Goal: Feedback & Contribution: Contribute content

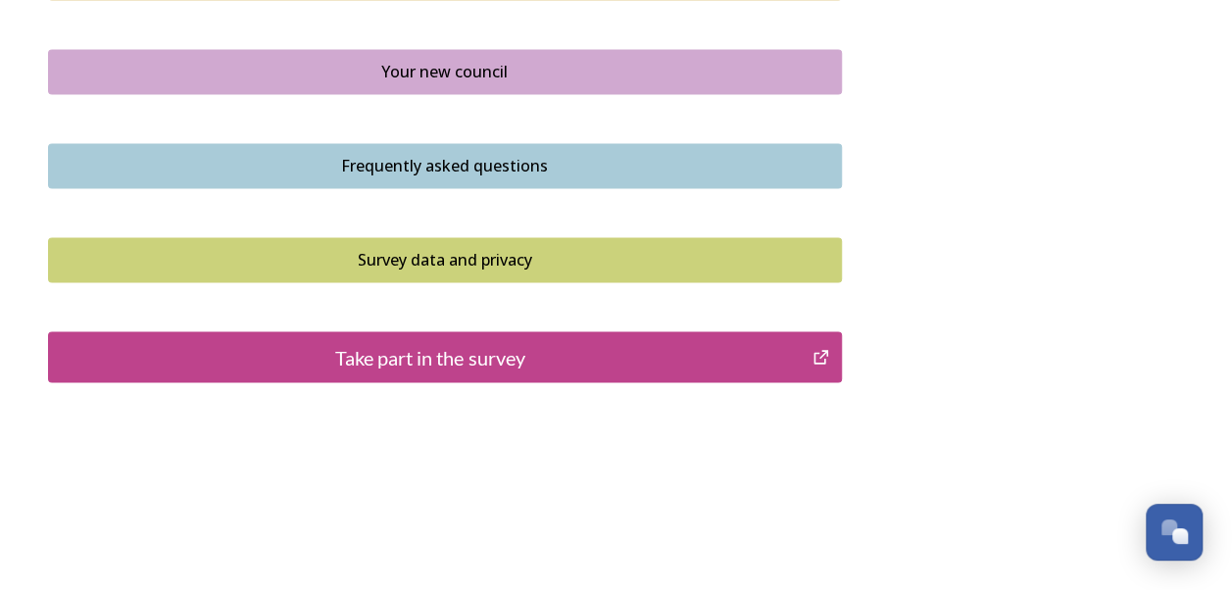
scroll to position [1514, 0]
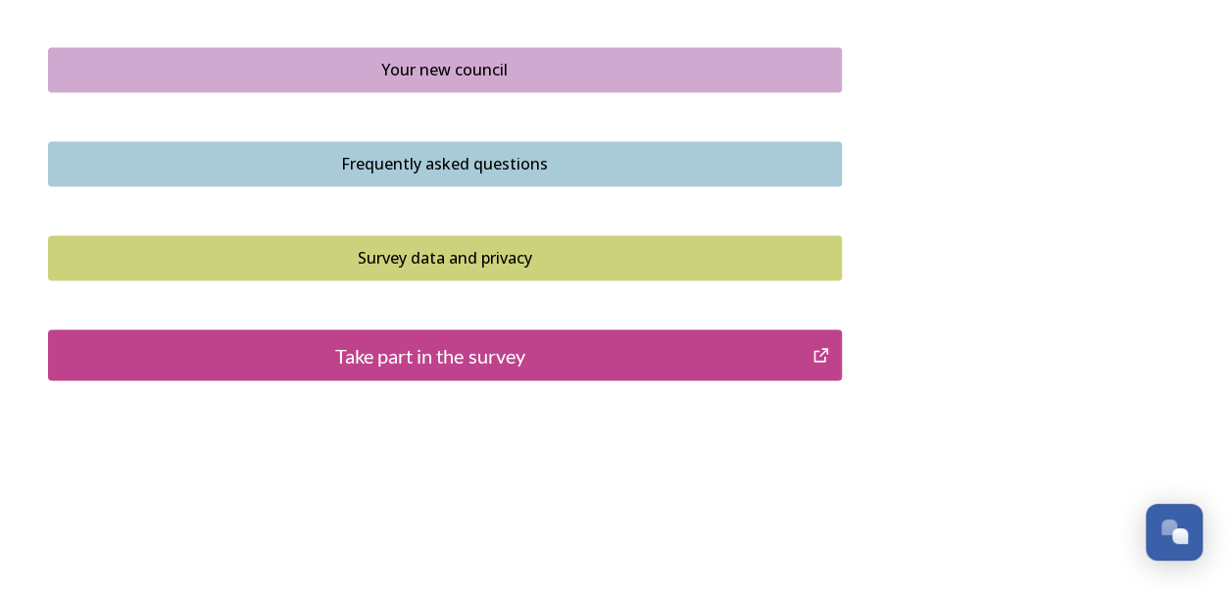
click at [610, 340] on div "Take part in the survey" at bounding box center [431, 354] width 744 height 29
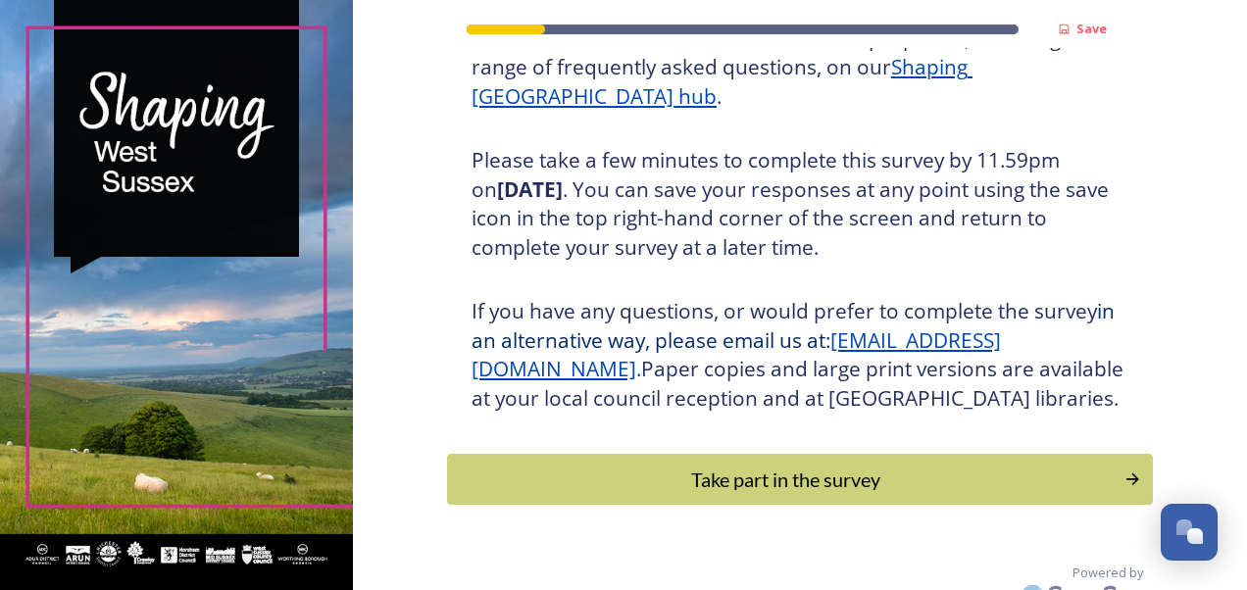
scroll to position [351, 0]
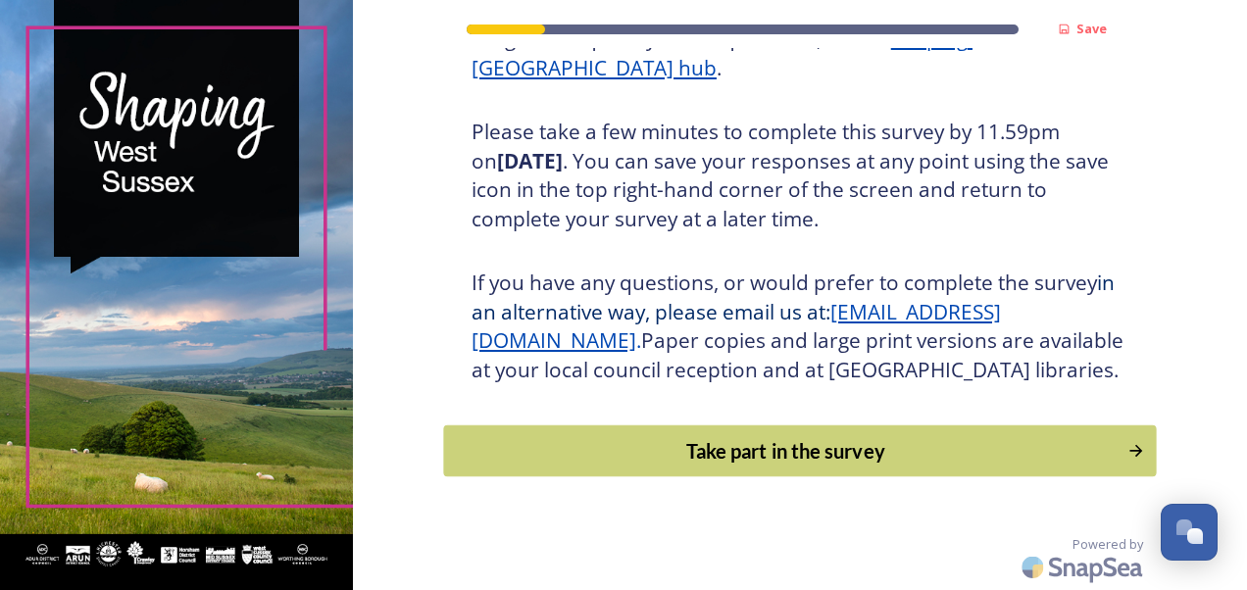
click at [774, 449] on div "Take part in the survey" at bounding box center [785, 450] width 663 height 29
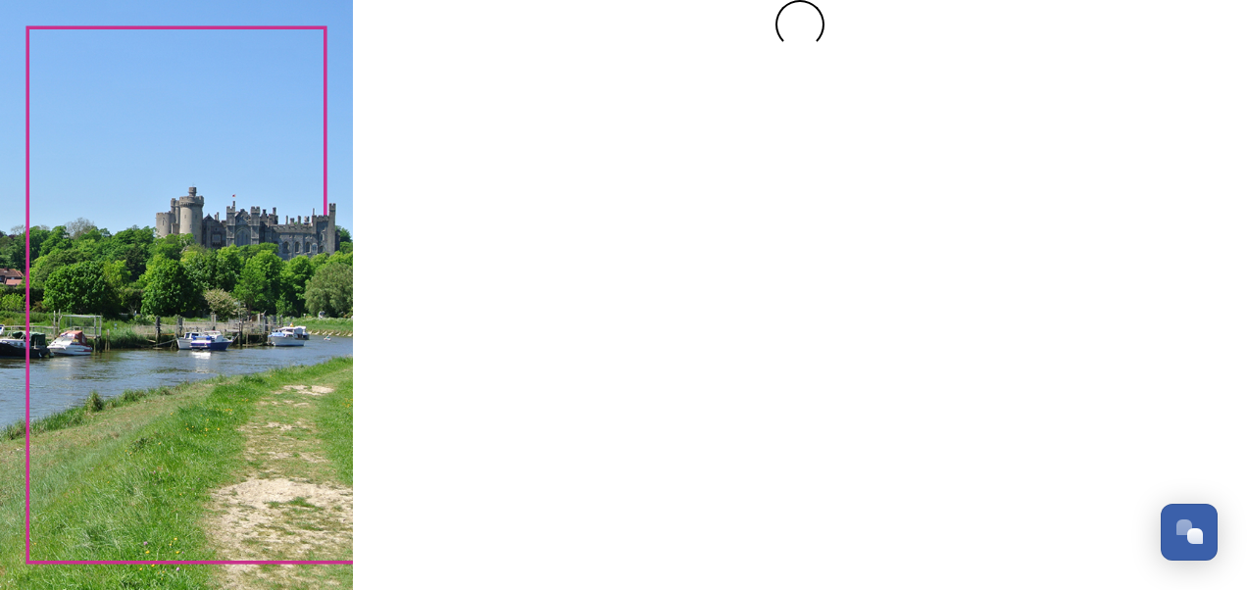
scroll to position [0, 0]
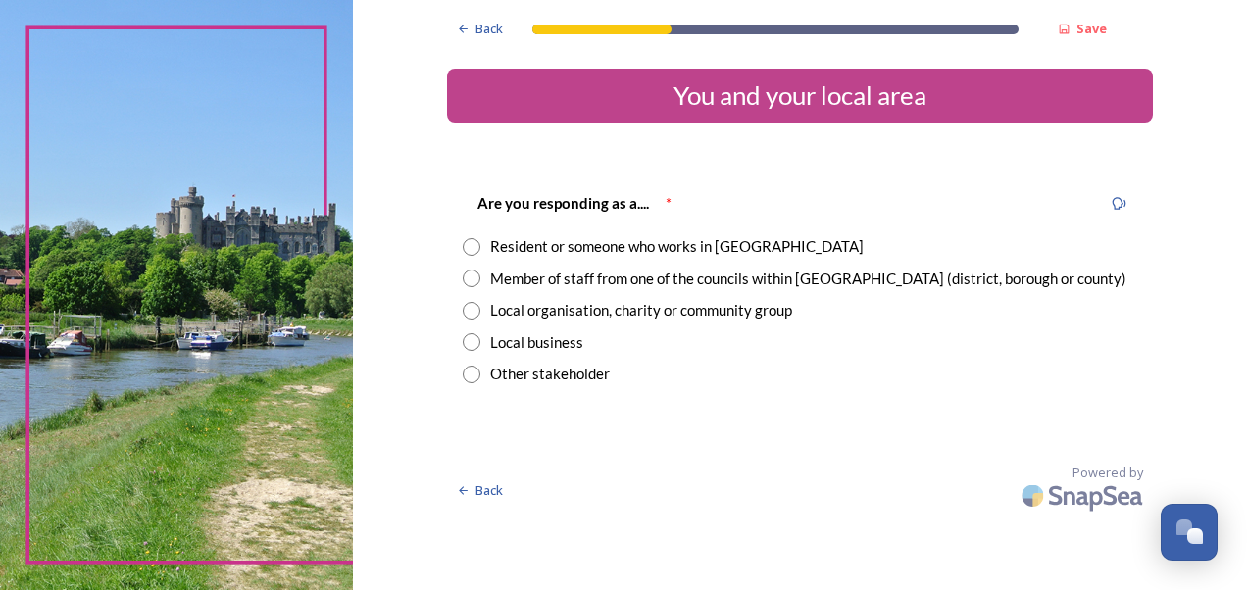
click at [472, 249] on input "radio" at bounding box center [472, 247] width 18 height 18
radio input "true"
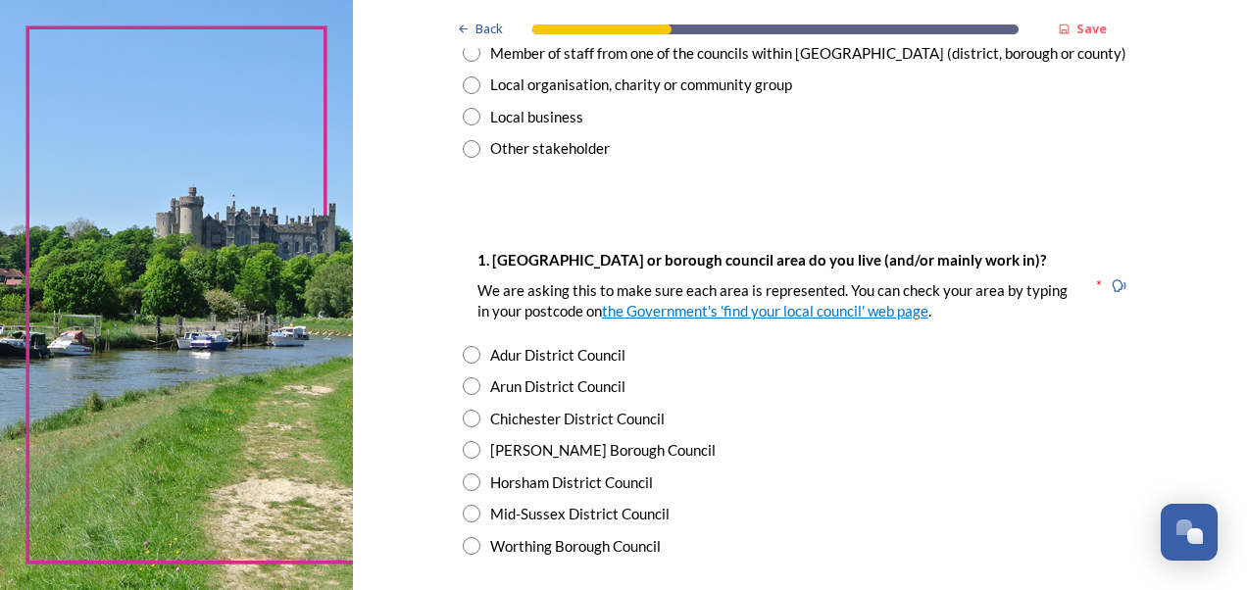
scroll to position [294, 0]
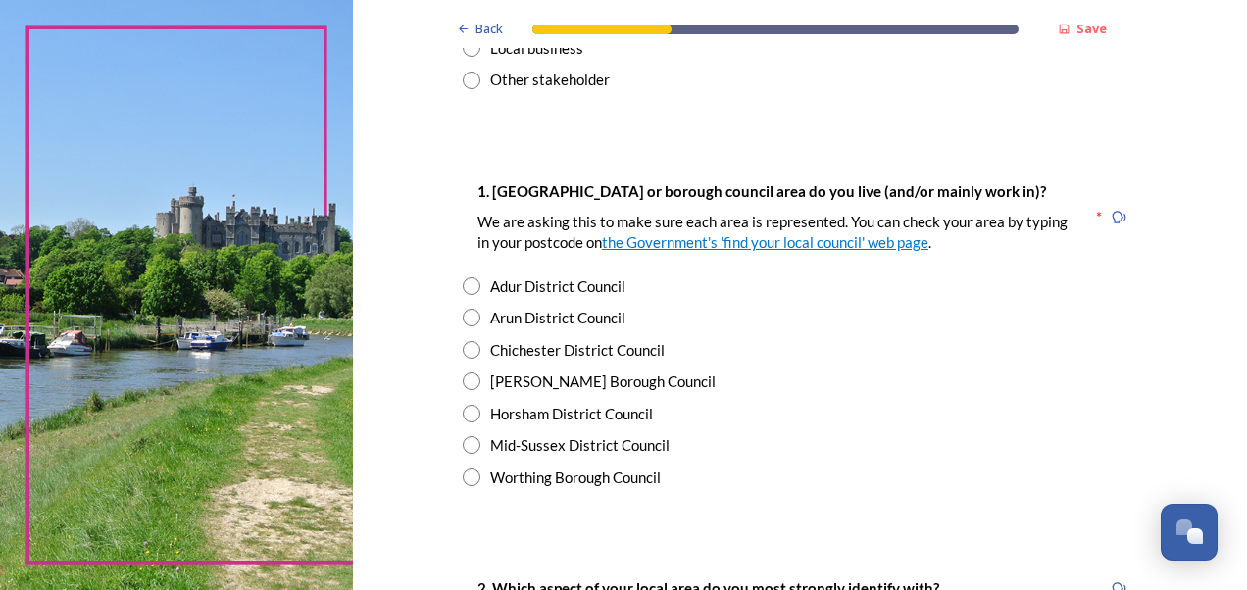
click at [463, 476] on input "radio" at bounding box center [472, 478] width 18 height 18
radio input "true"
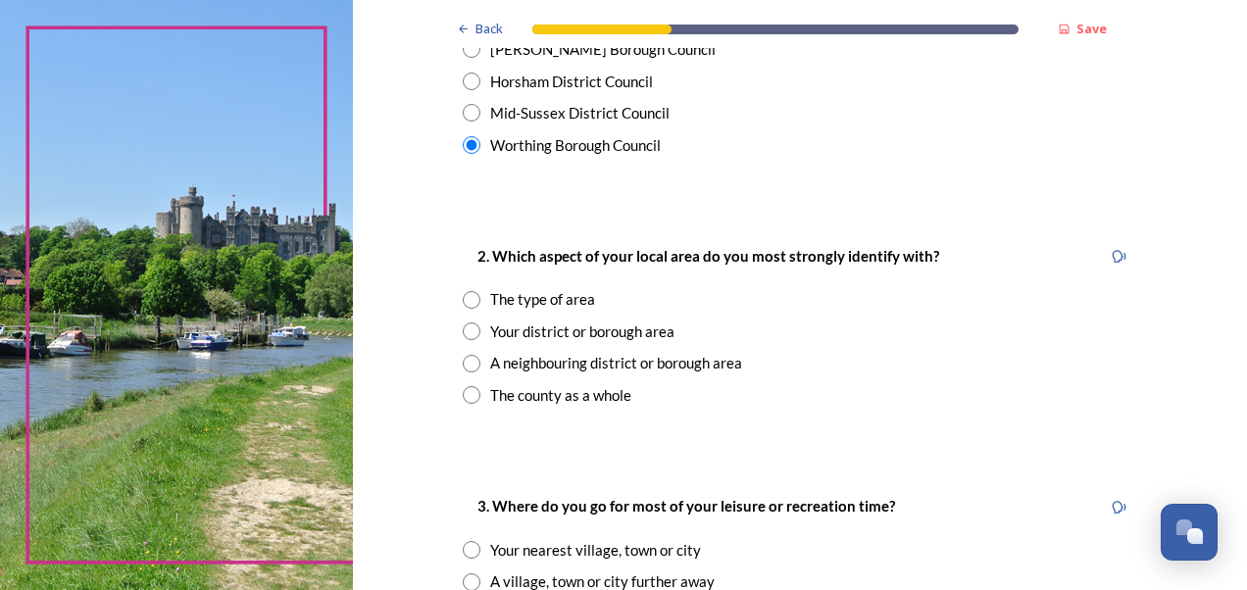
scroll to position [686, 0]
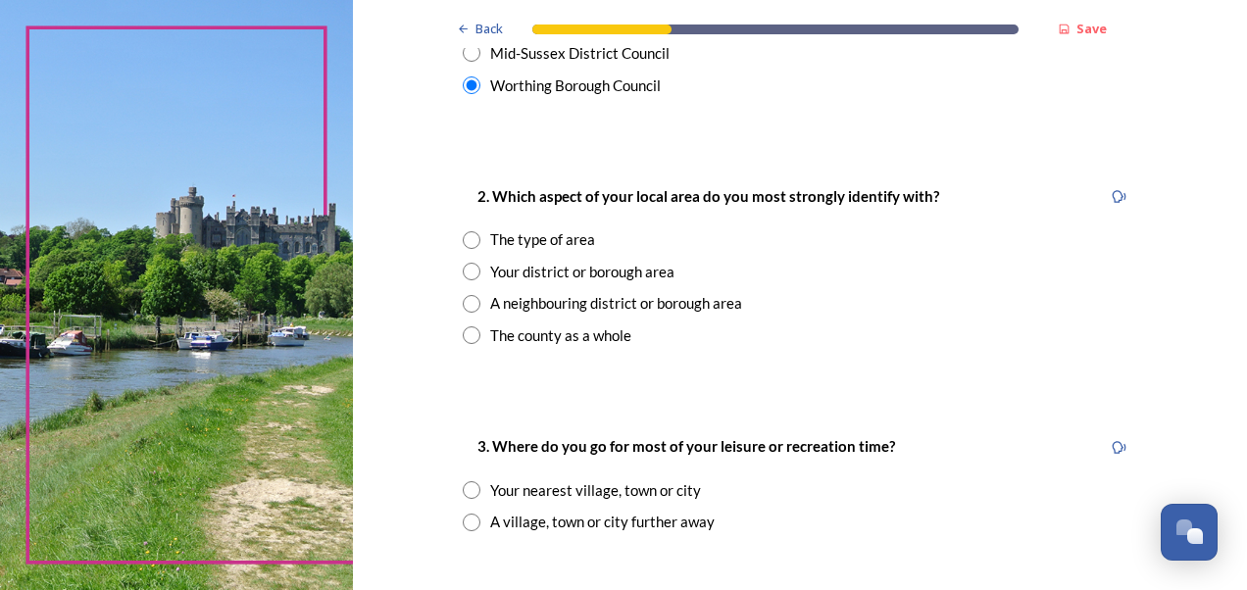
click at [466, 305] on input "radio" at bounding box center [472, 304] width 18 height 18
radio input "true"
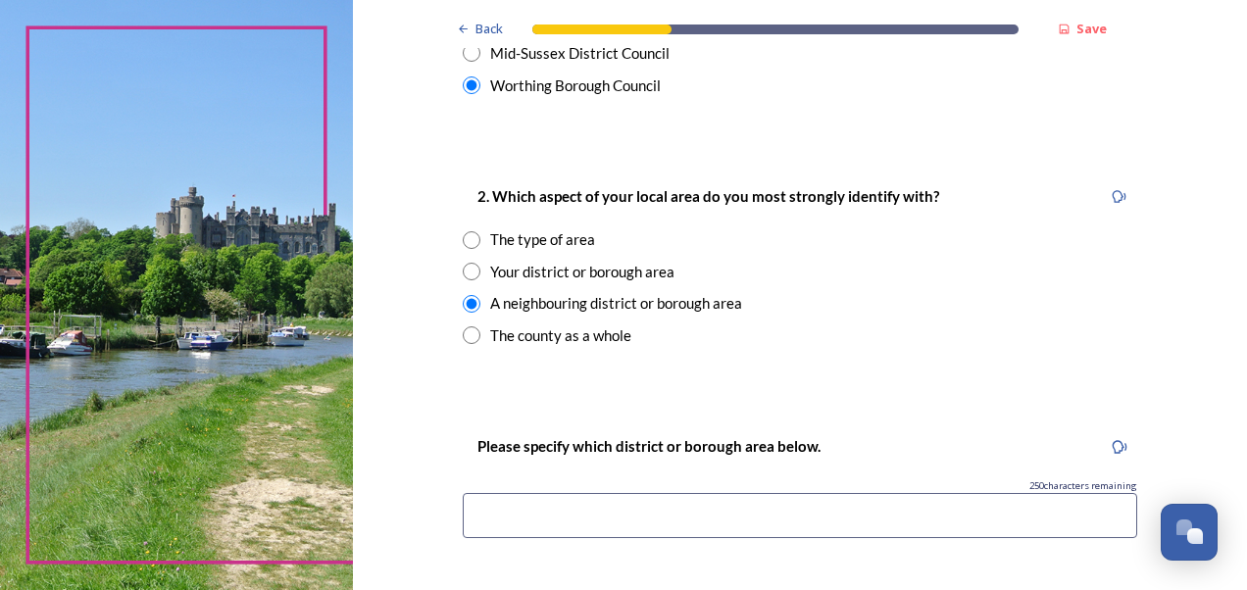
click at [469, 508] on input at bounding box center [800, 515] width 674 height 45
type input "Durrington"
click at [920, 373] on div "Back Save You and your local area Are you responding as a.... * Resident or som…" at bounding box center [800, 571] width 706 height 2514
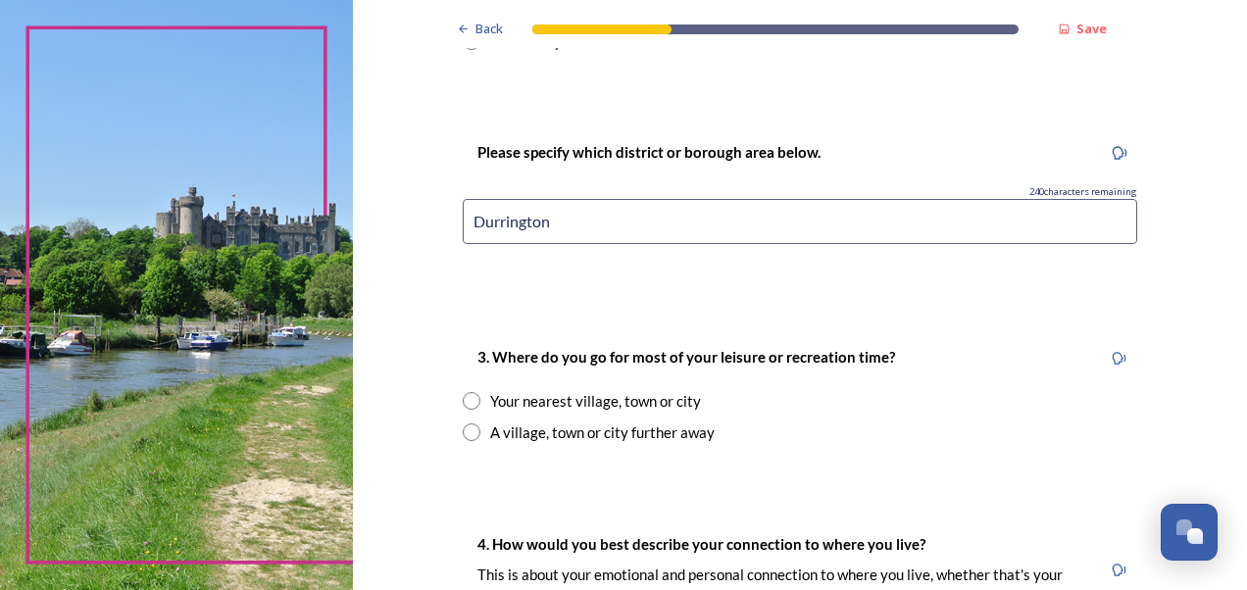
scroll to position [1078, 0]
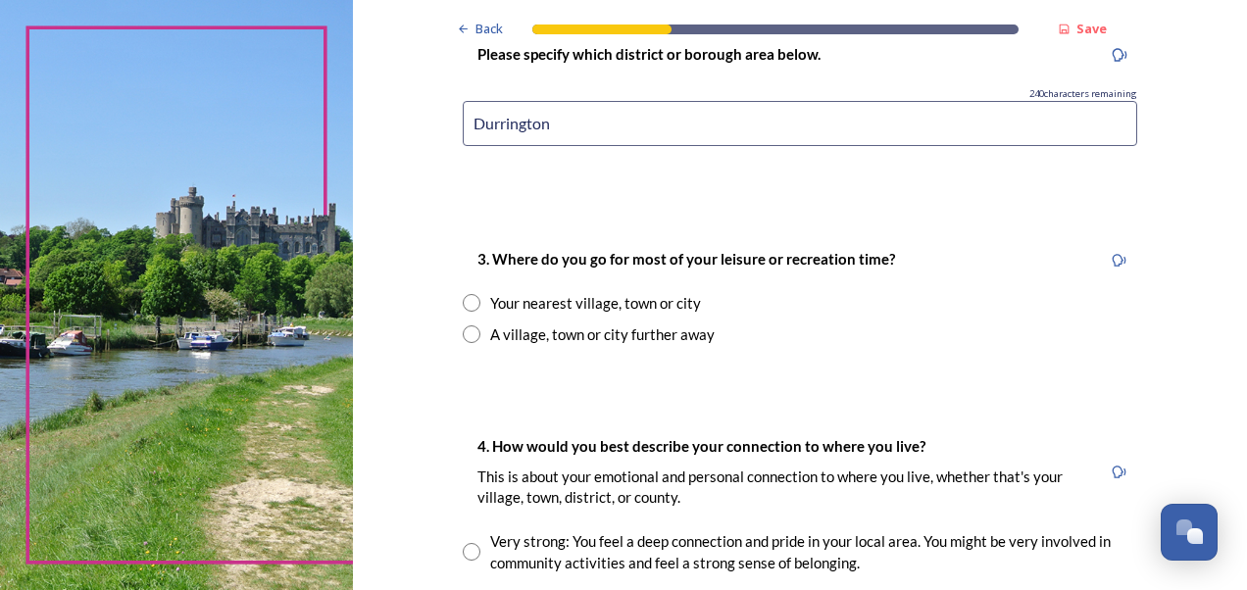
click at [463, 300] on input "radio" at bounding box center [472, 303] width 18 height 18
radio input "true"
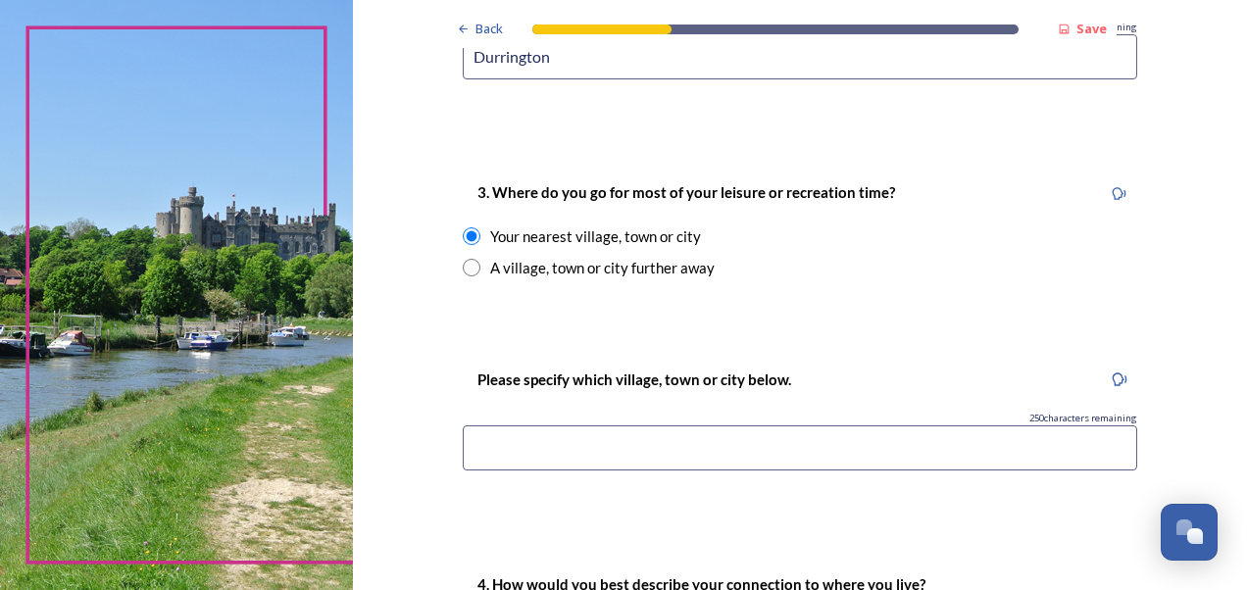
scroll to position [1176, 0]
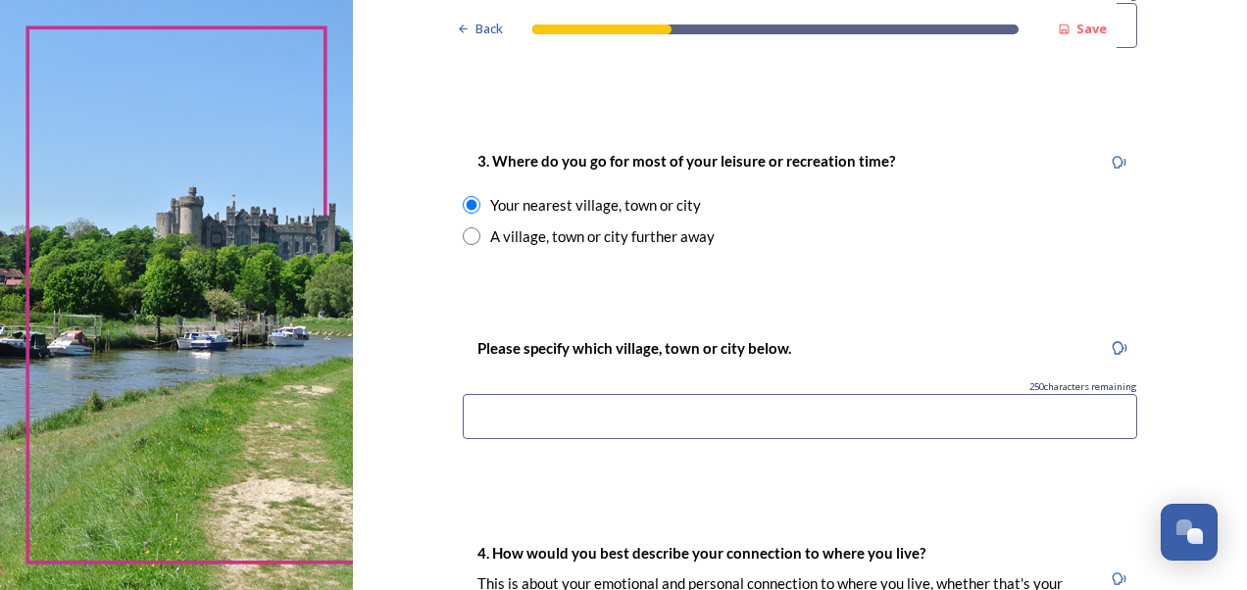
click at [539, 414] on input at bounding box center [800, 416] width 674 height 45
type input "Worthing or [GEOGRAPHIC_DATA]"
click at [769, 469] on div "Please specify which village, town or city below. 230 characters remaining Wort…" at bounding box center [800, 395] width 706 height 156
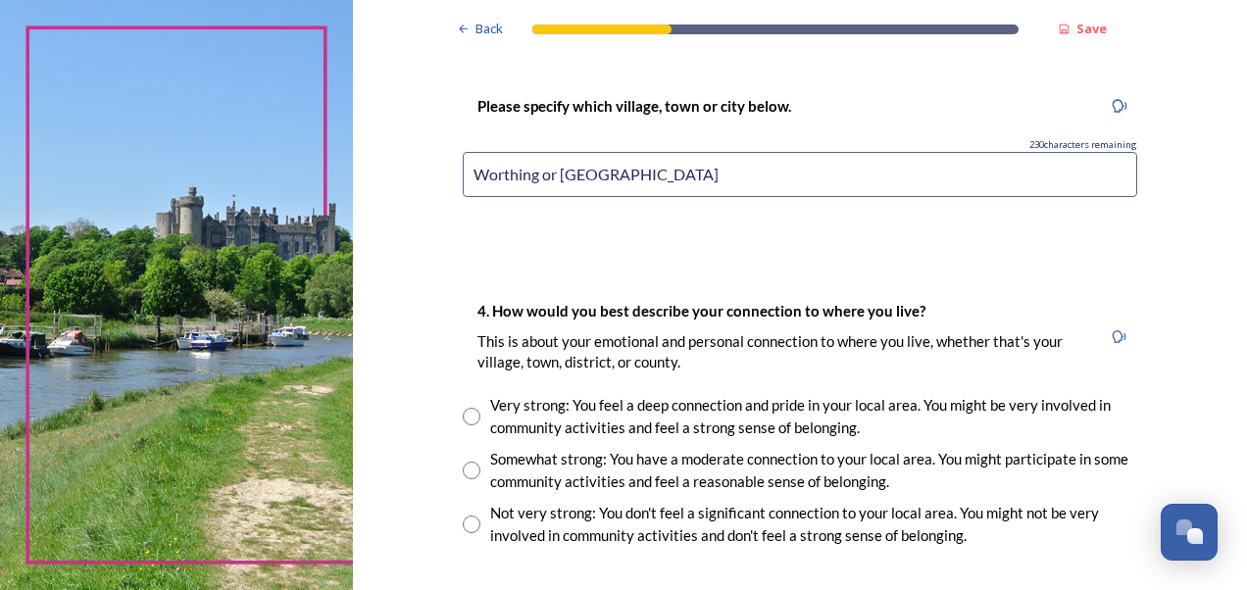
scroll to position [1470, 0]
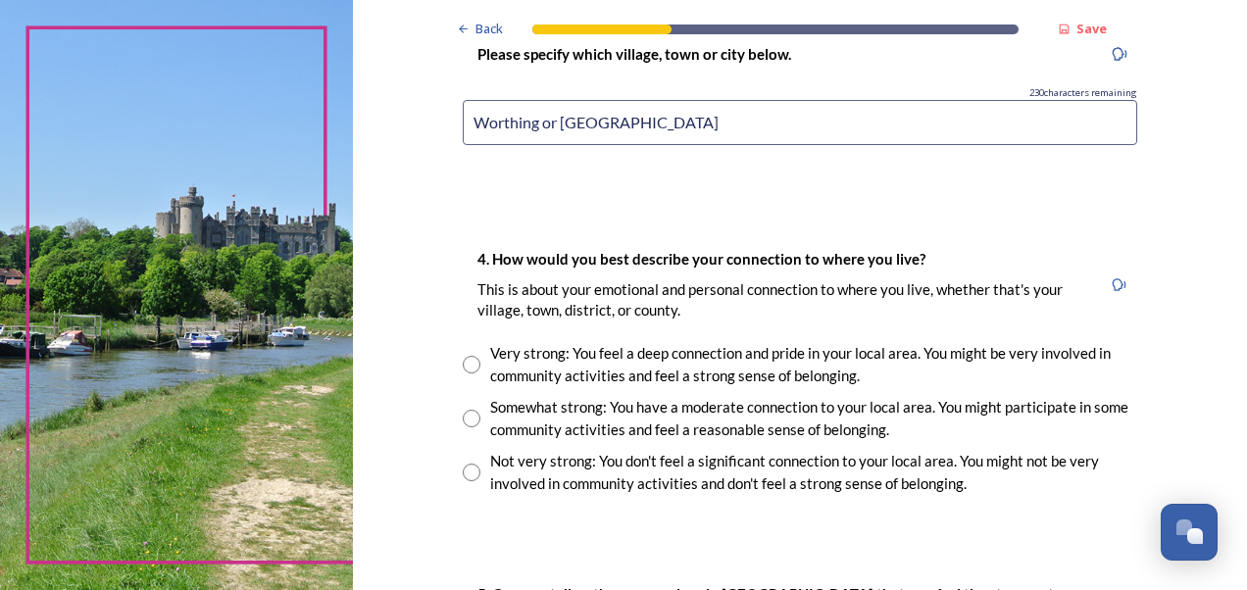
click at [463, 420] on input "radio" at bounding box center [472, 419] width 18 height 18
radio input "true"
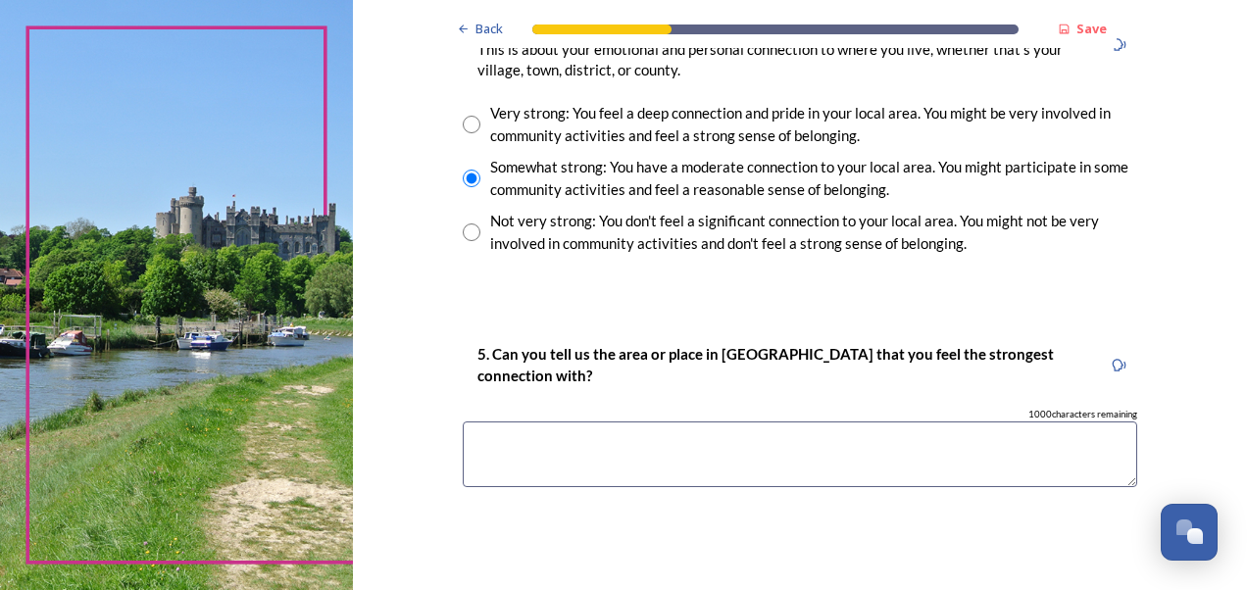
scroll to position [1765, 0]
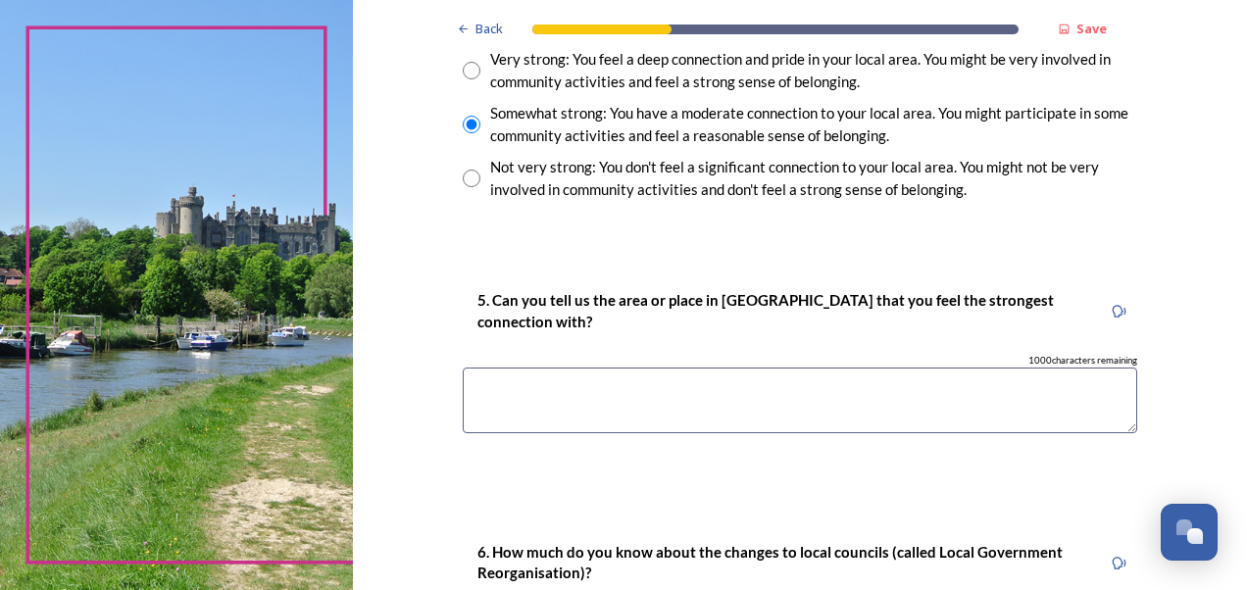
click at [487, 390] on textarea at bounding box center [800, 401] width 674 height 66
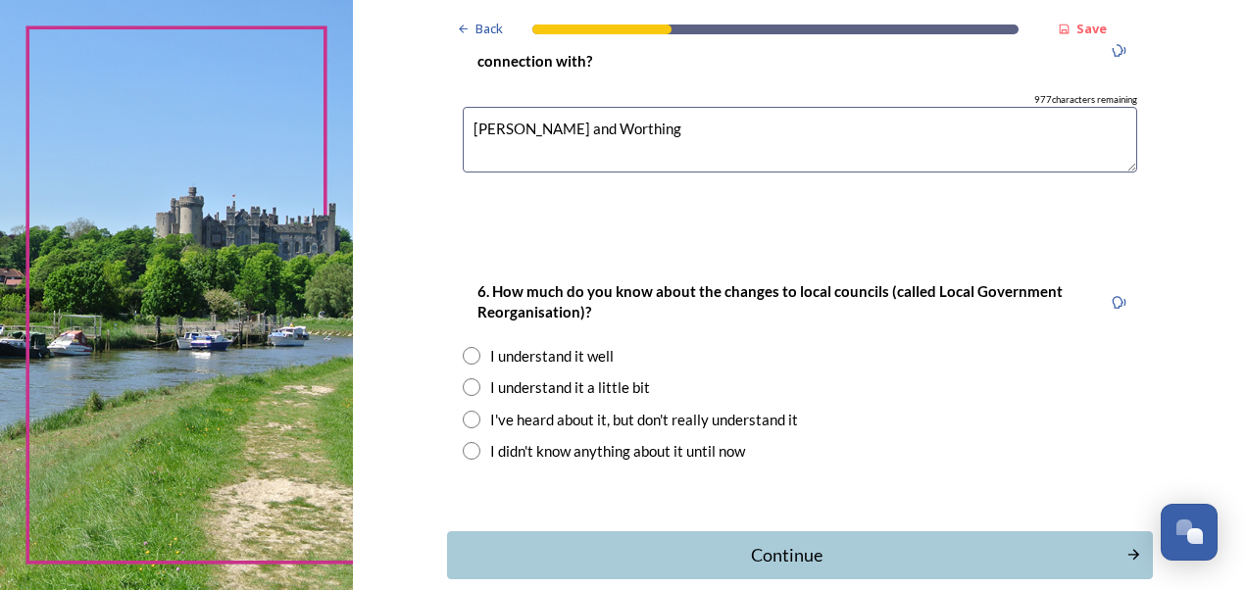
scroll to position [2059, 0]
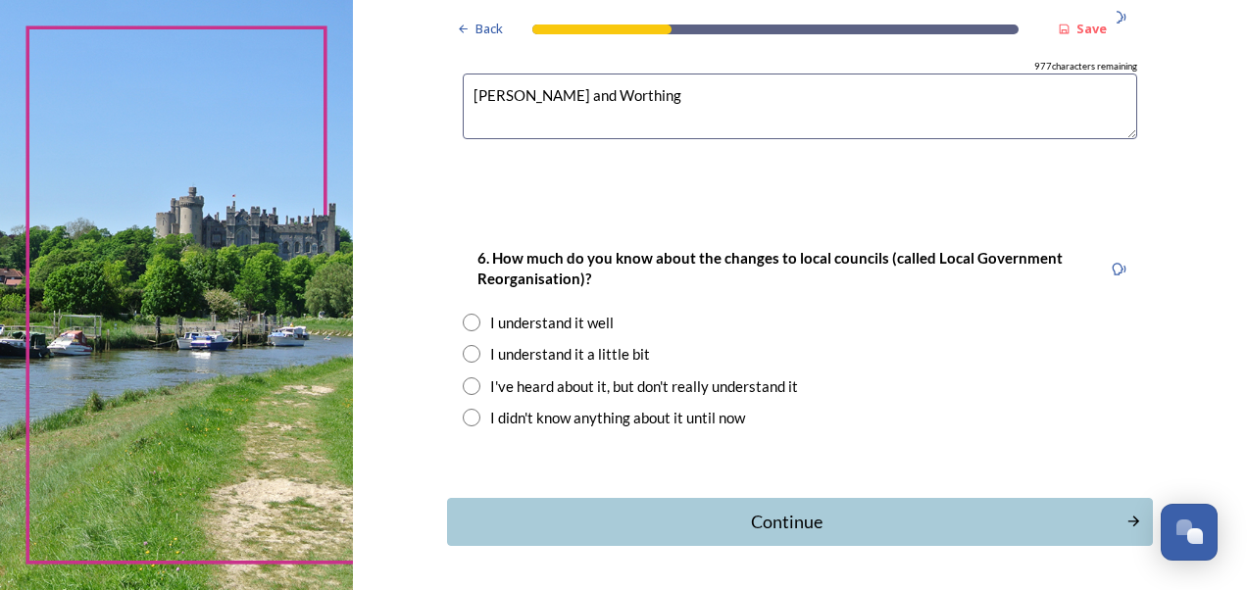
type textarea "[PERSON_NAME] and Worthing"
click at [467, 353] on input "radio" at bounding box center [472, 354] width 18 height 18
radio input "true"
click at [756, 518] on div "Continue" at bounding box center [786, 522] width 664 height 26
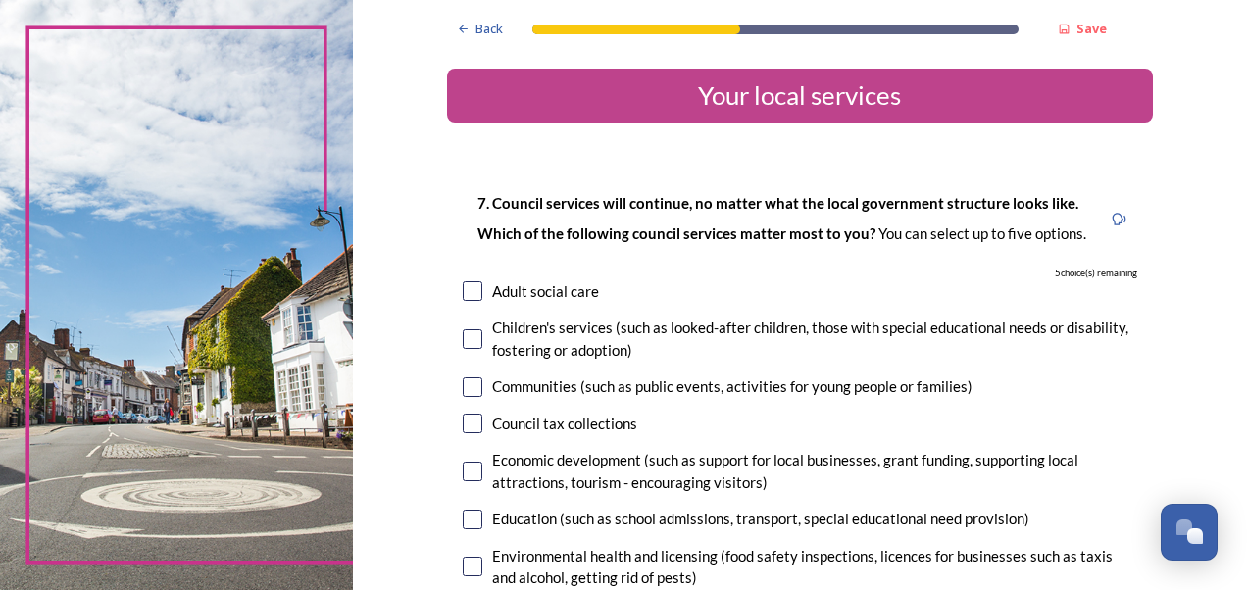
click at [467, 288] on input "checkbox" at bounding box center [473, 291] width 20 height 20
checkbox input "true"
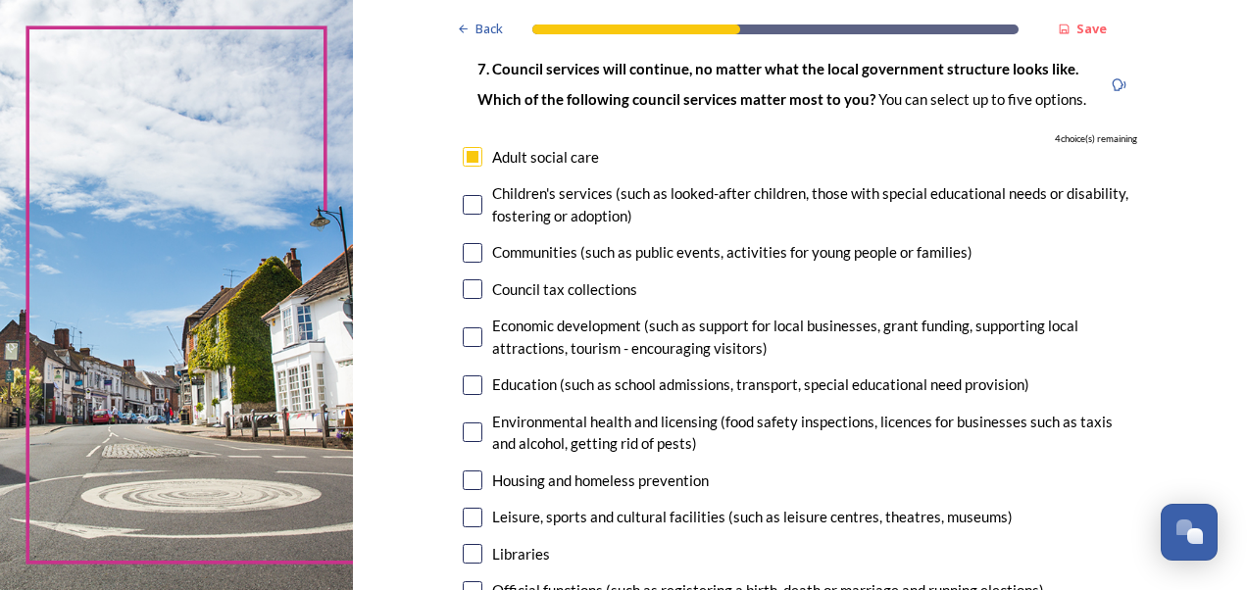
scroll to position [196, 0]
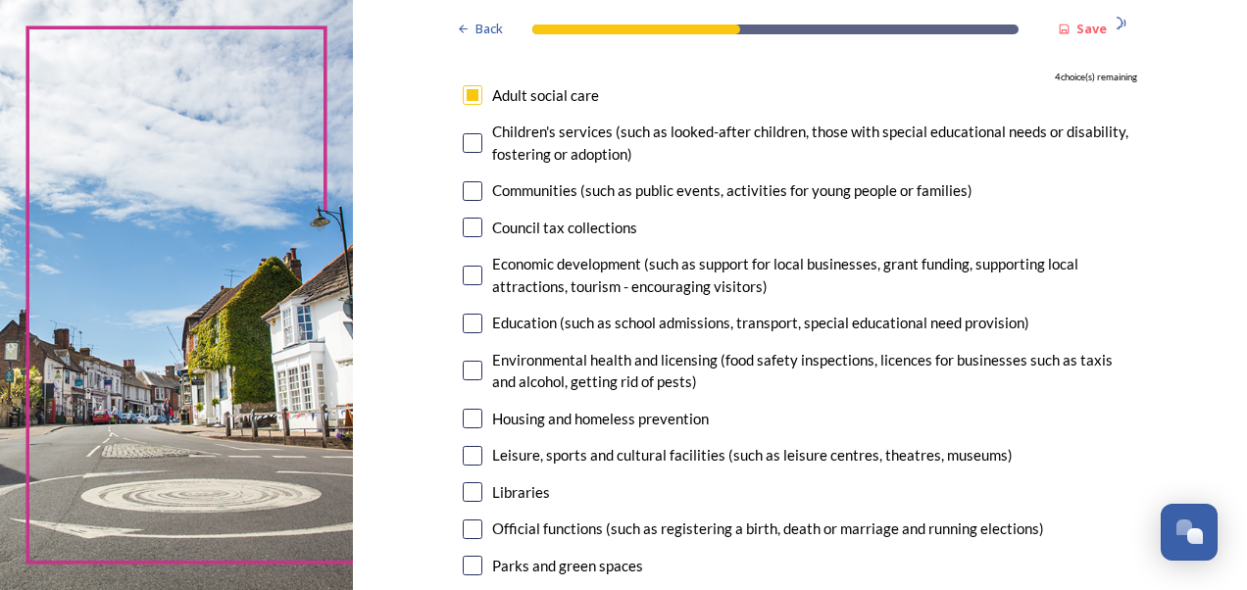
click at [465, 322] on input "checkbox" at bounding box center [473, 324] width 20 height 20
checkbox input "true"
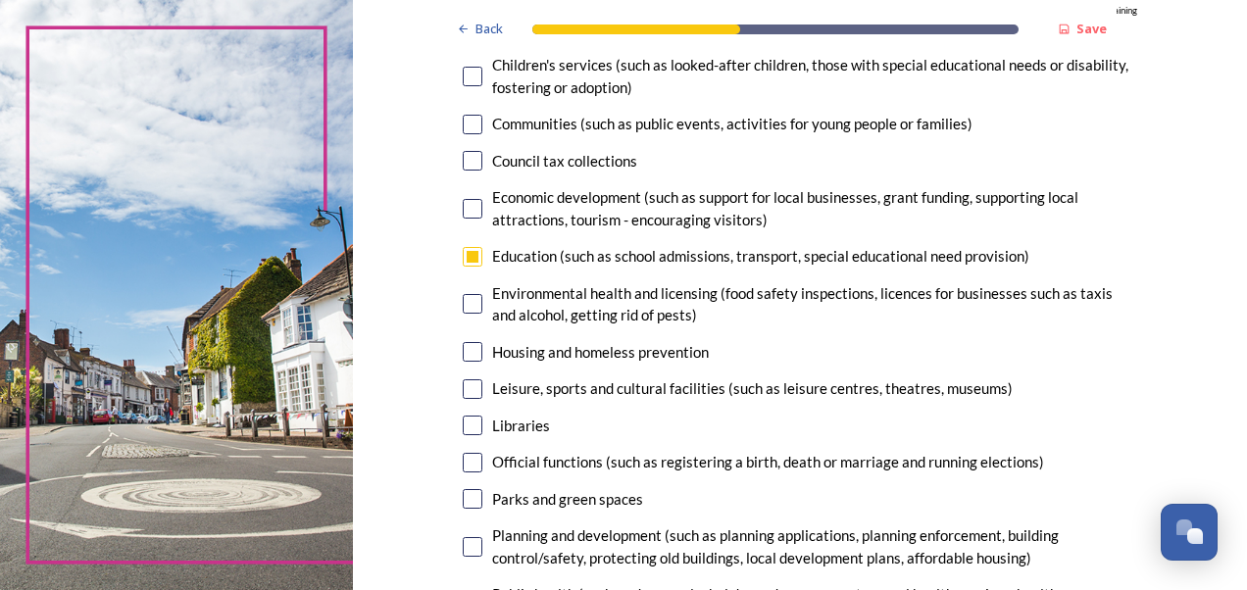
scroll to position [294, 0]
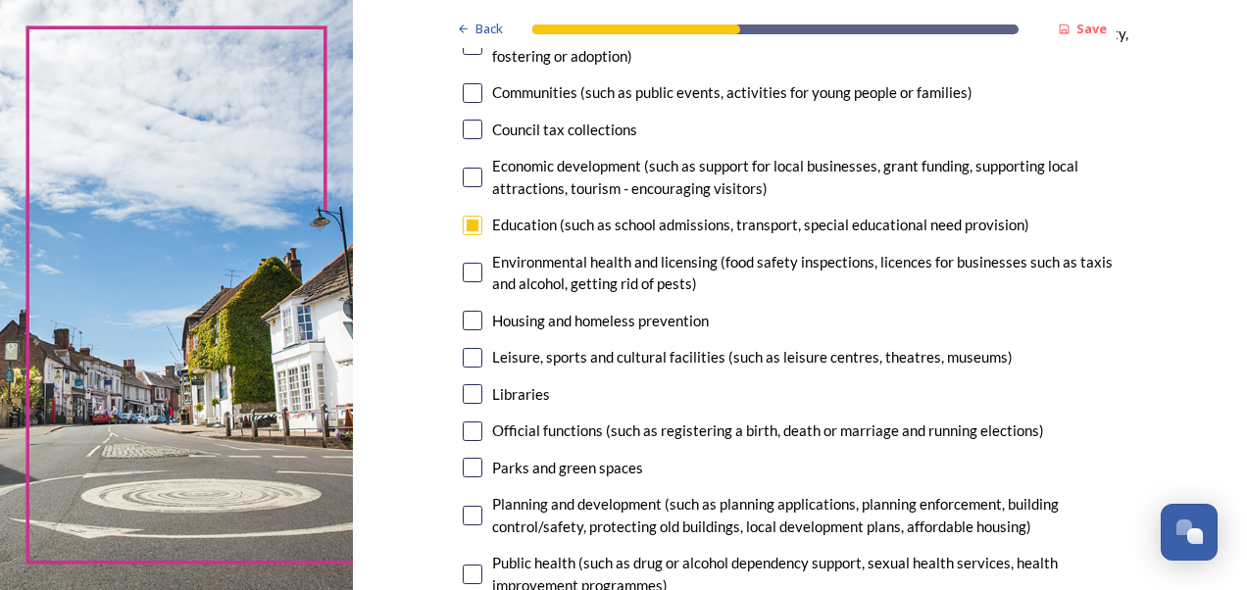
click at [472, 320] on input "checkbox" at bounding box center [473, 321] width 20 height 20
checkbox input "true"
click at [466, 358] on input "checkbox" at bounding box center [473, 358] width 20 height 20
checkbox input "true"
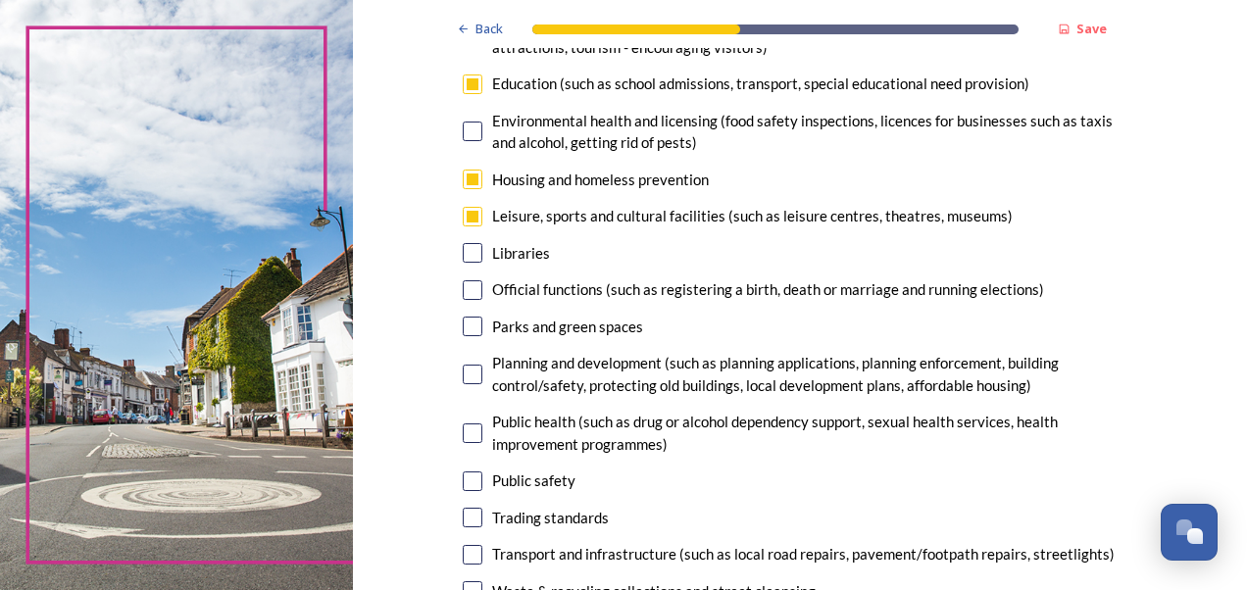
scroll to position [490, 0]
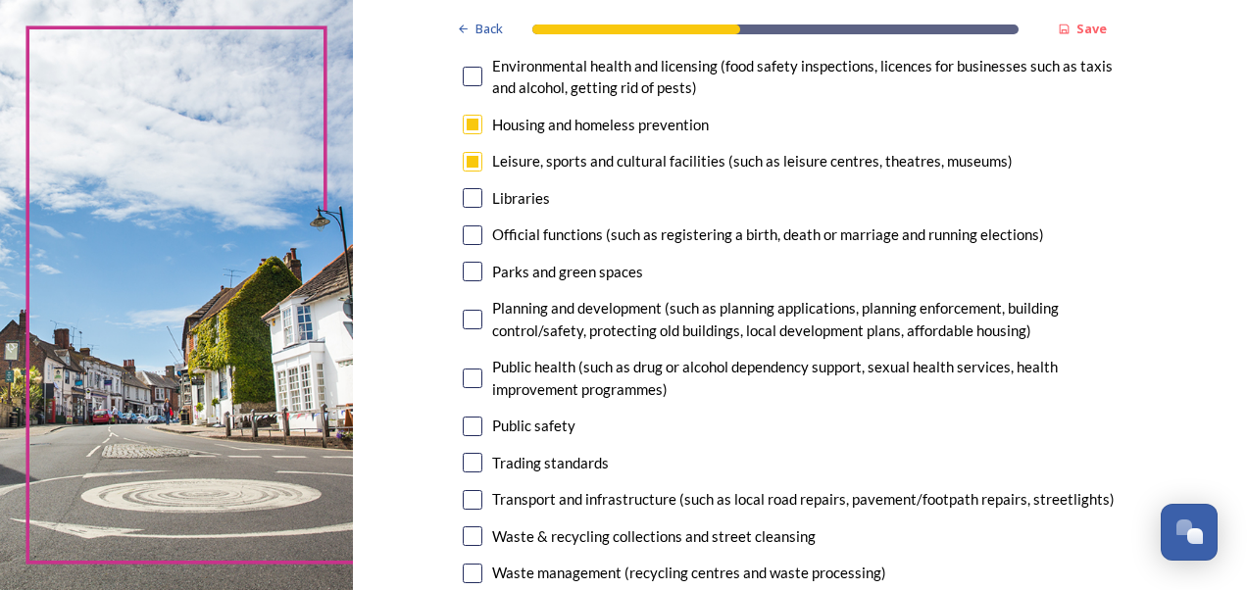
click at [463, 273] on input "checkbox" at bounding box center [473, 272] width 20 height 20
checkbox input "true"
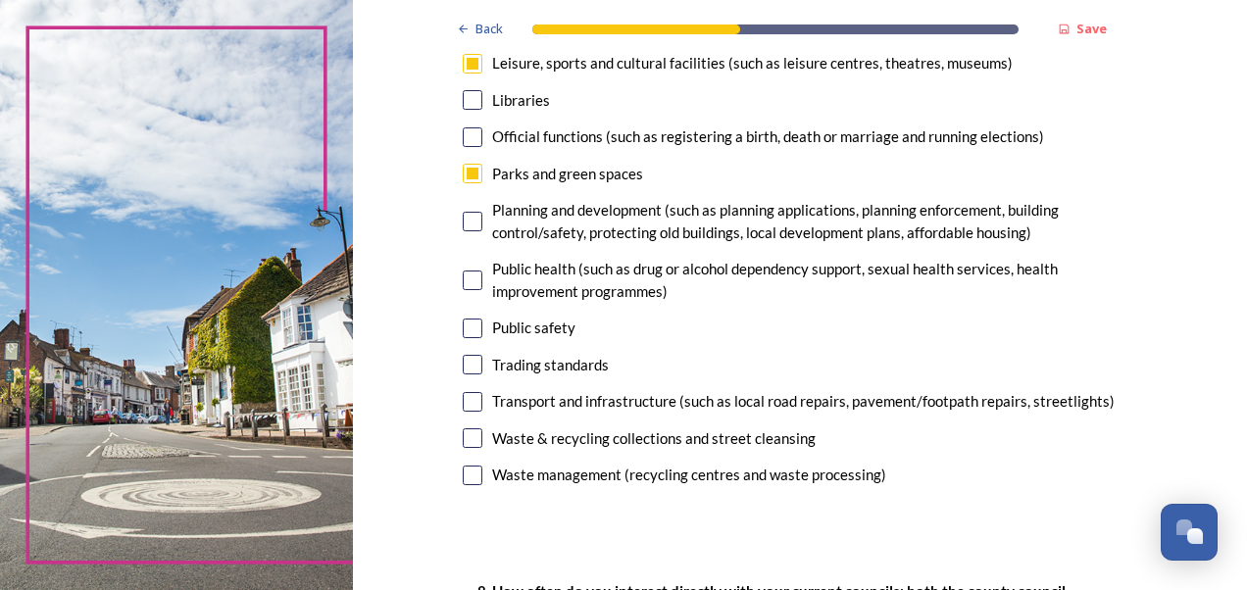
click at [463, 322] on input "checkbox" at bounding box center [473, 329] width 20 height 20
click at [469, 331] on input "checkbox" at bounding box center [473, 329] width 20 height 20
checkbox input "false"
click at [473, 169] on input "checkbox" at bounding box center [473, 174] width 20 height 20
checkbox input "false"
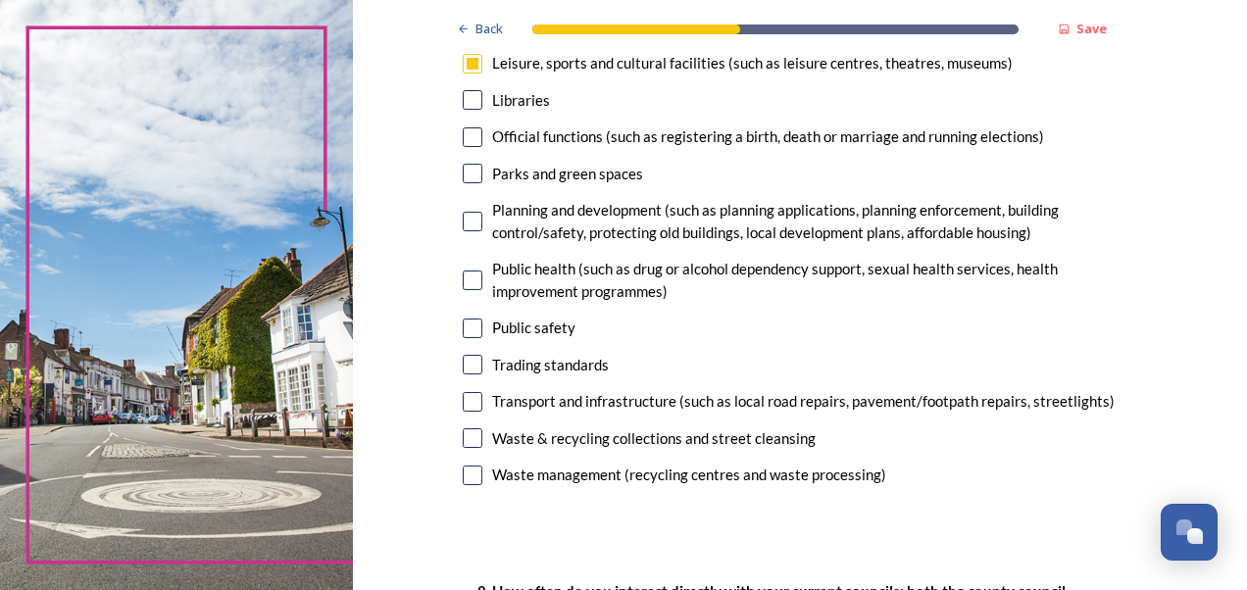
click at [465, 327] on input "checkbox" at bounding box center [473, 329] width 20 height 20
checkbox input "true"
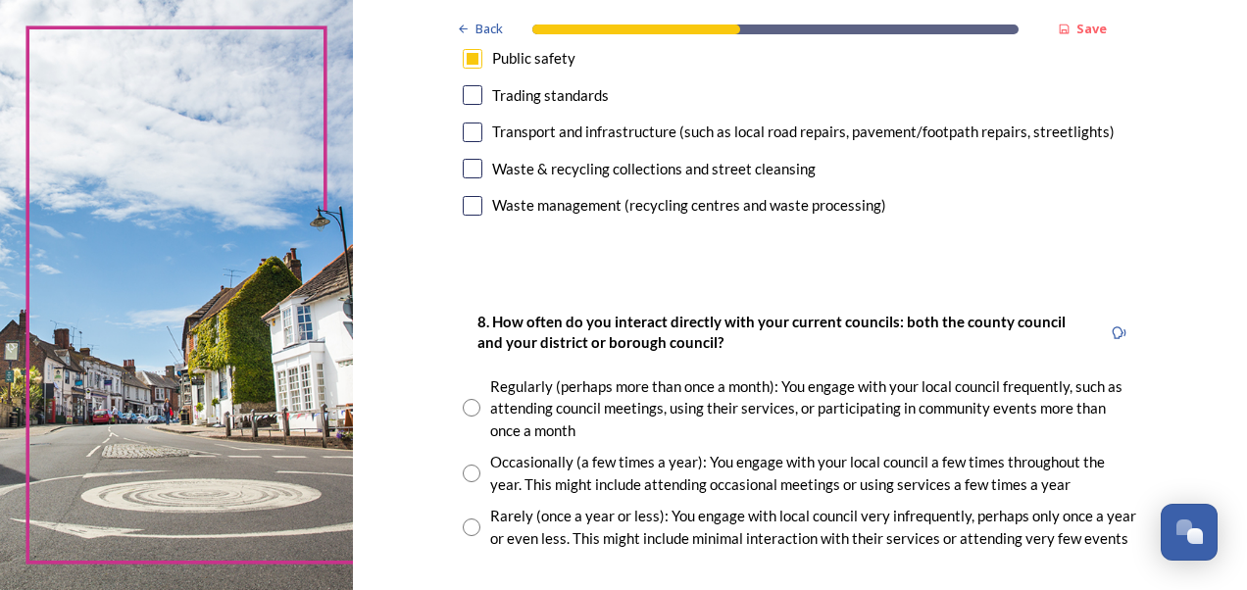
scroll to position [882, 0]
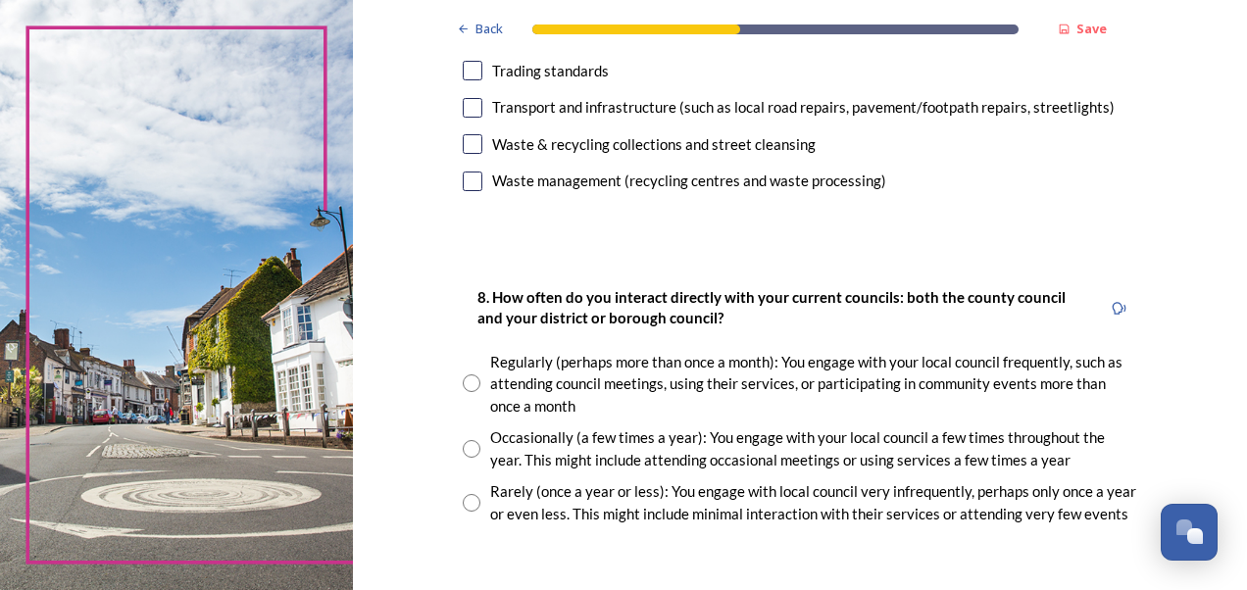
click at [463, 447] on input "radio" at bounding box center [472, 449] width 18 height 18
radio input "true"
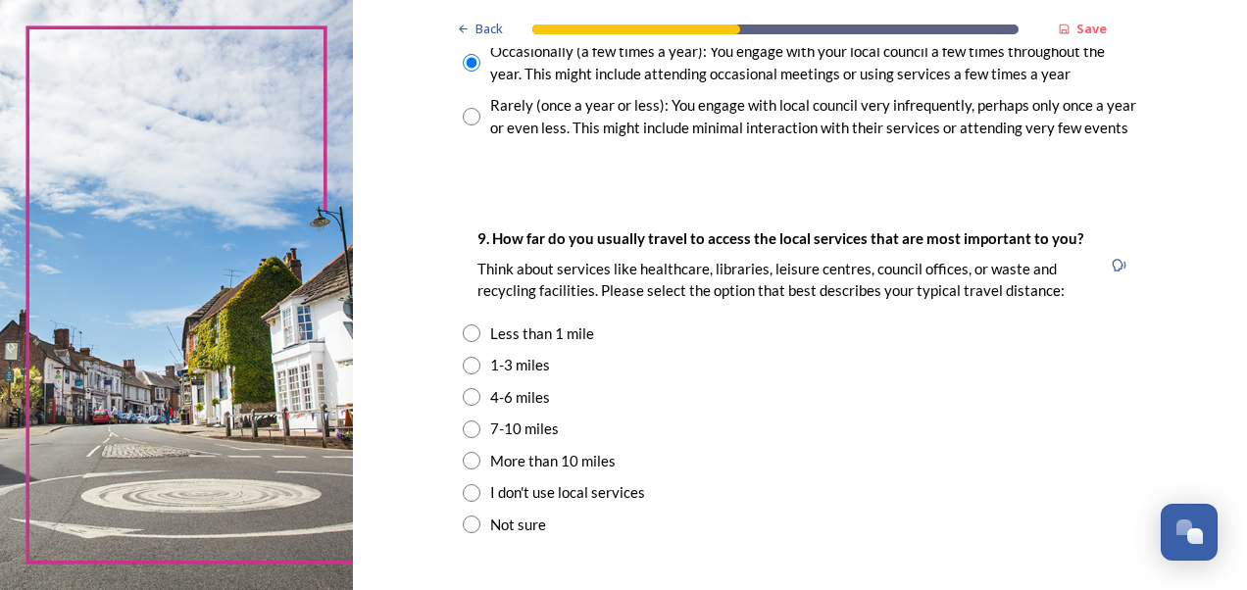
scroll to position [1274, 0]
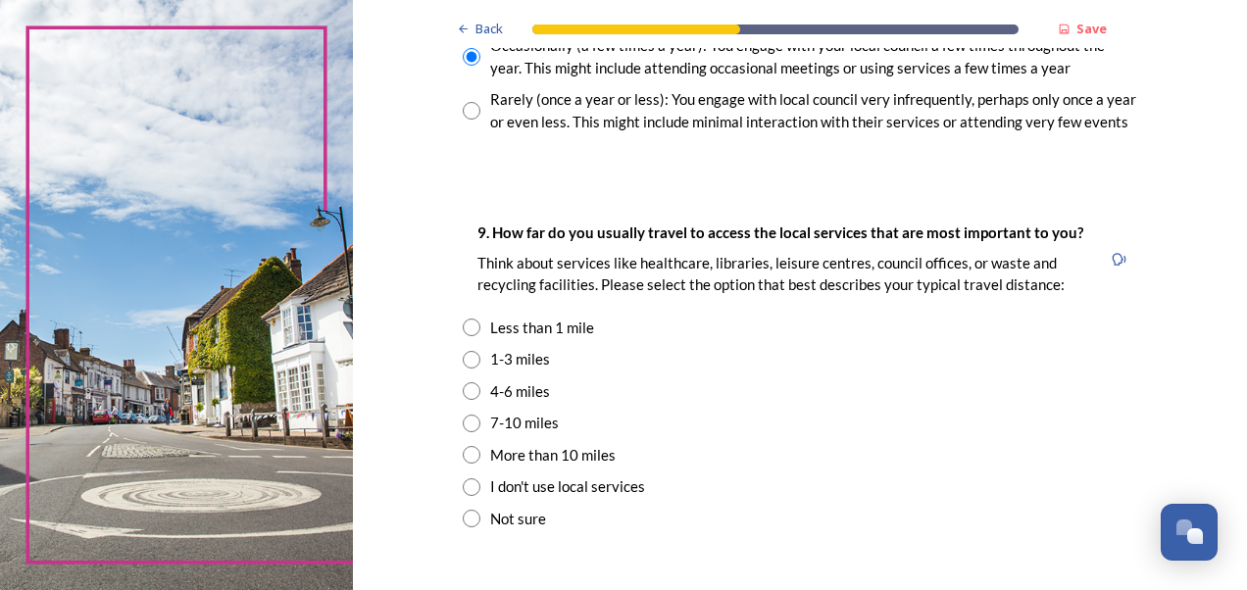
click at [463, 365] on input "radio" at bounding box center [472, 360] width 18 height 18
radio input "true"
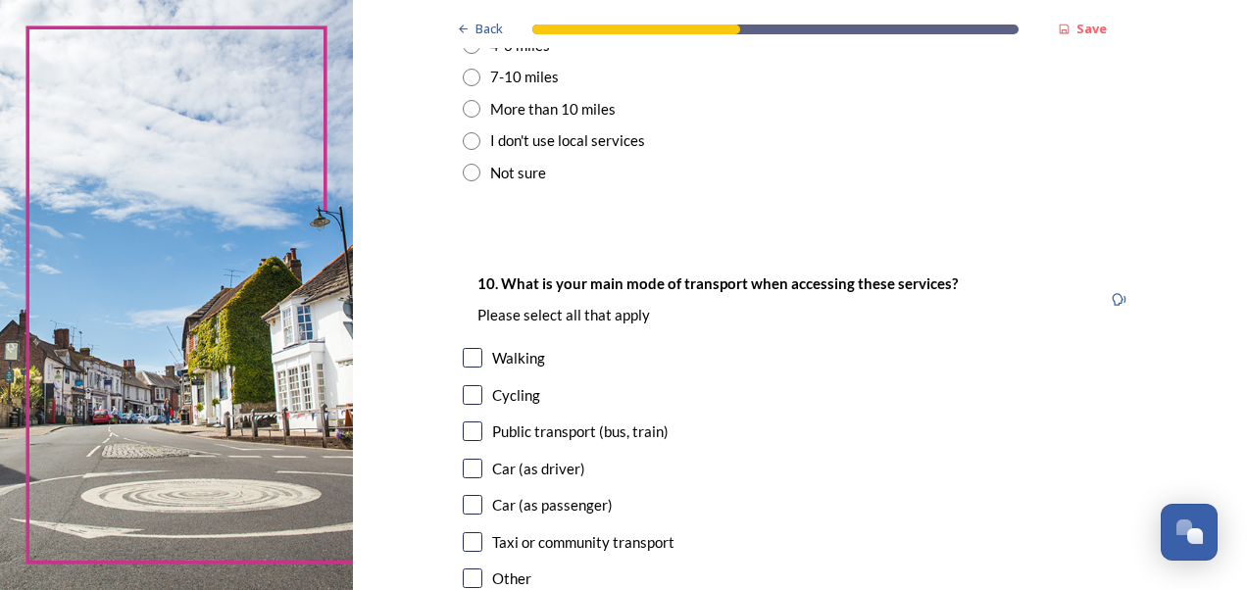
scroll to position [1667, 0]
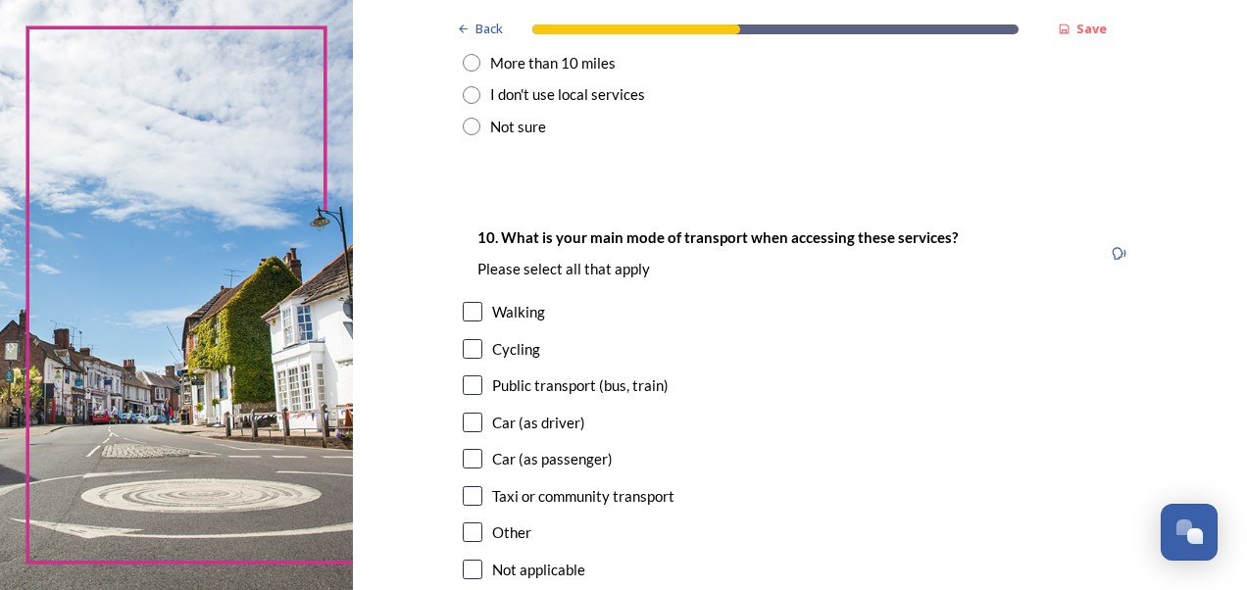
click at [463, 312] on input "checkbox" at bounding box center [473, 312] width 20 height 20
checkbox input "true"
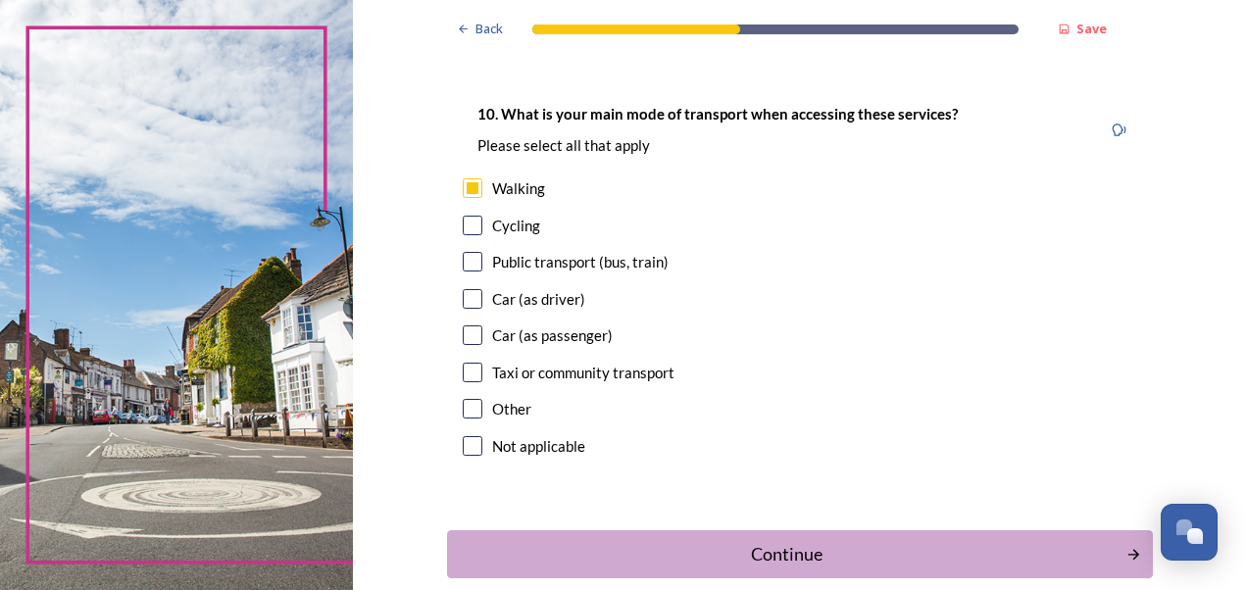
scroll to position [1891, 0]
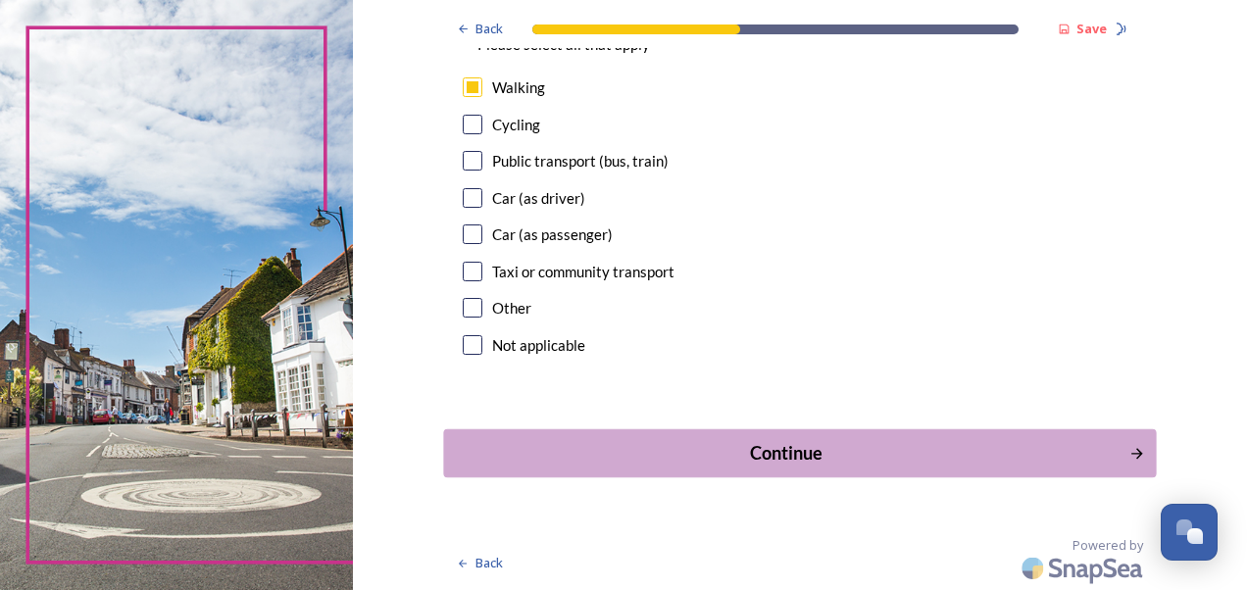
click at [774, 437] on button "Continue" at bounding box center [799, 453] width 713 height 48
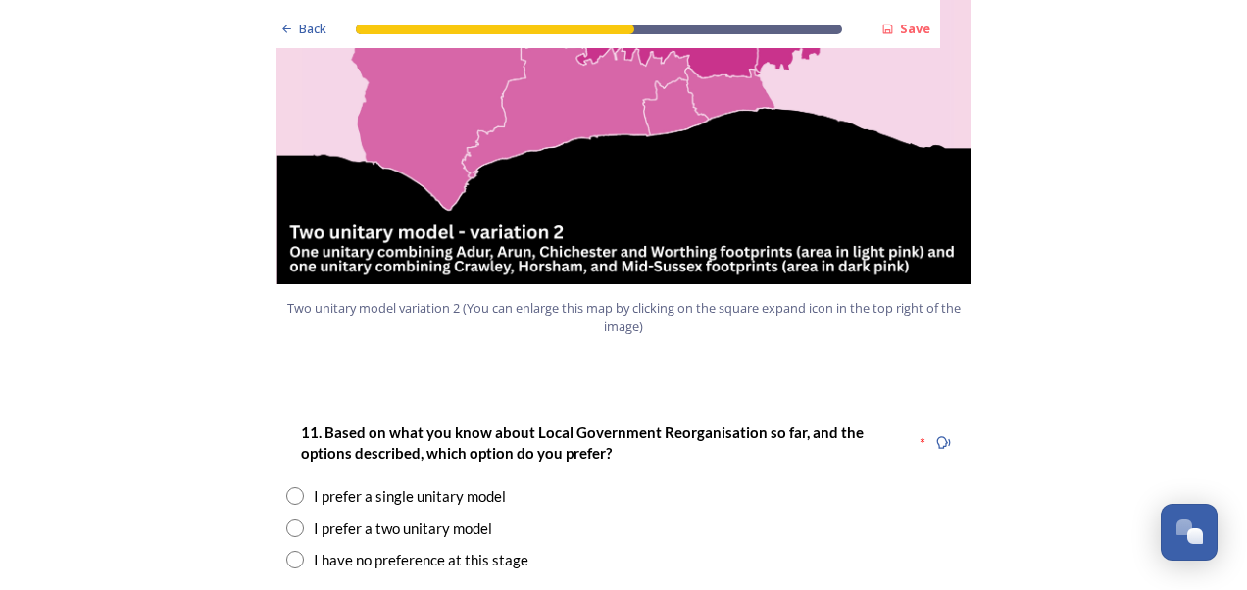
scroll to position [2451, 0]
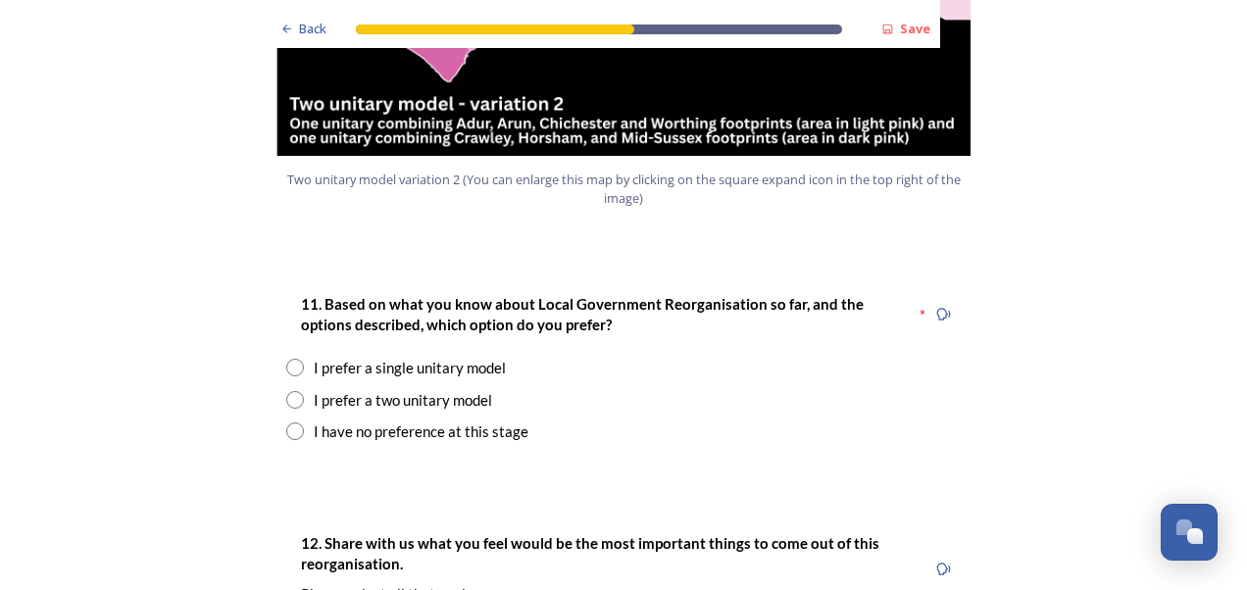
click at [286, 391] on input "radio" at bounding box center [295, 400] width 18 height 18
radio input "true"
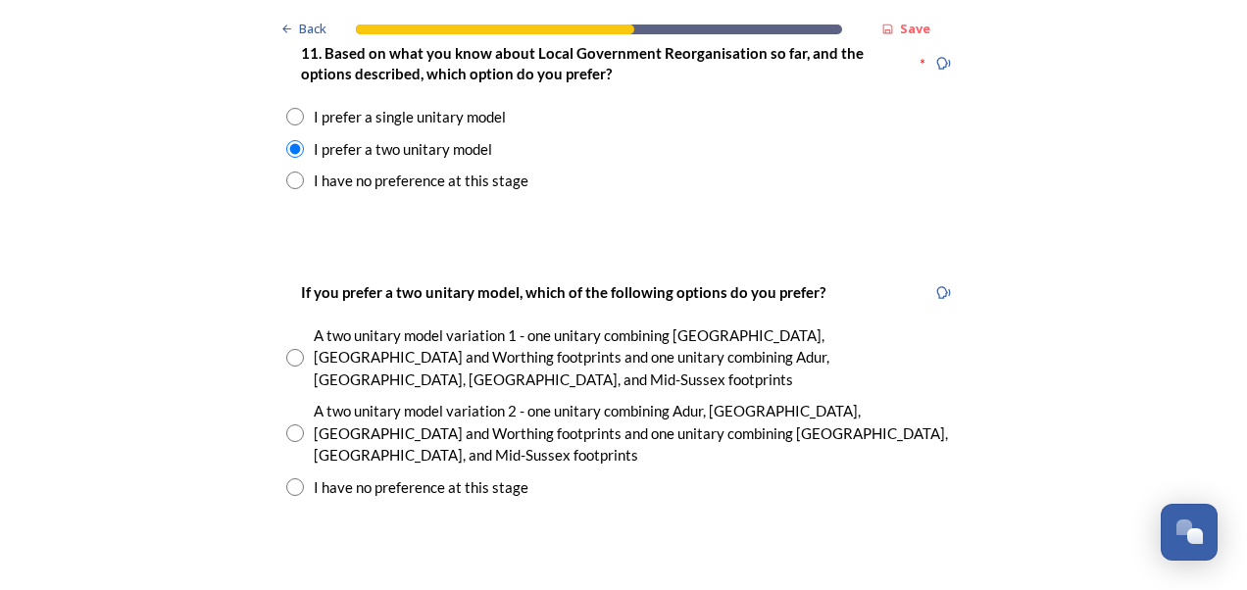
scroll to position [2745, 0]
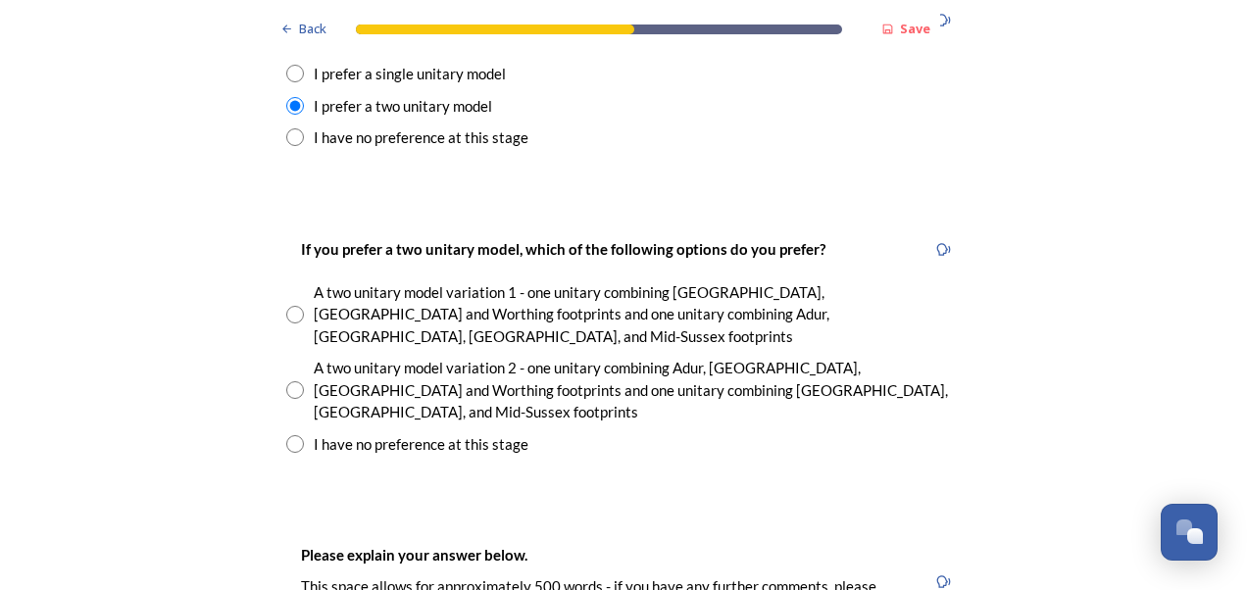
click at [286, 381] on input "radio" at bounding box center [295, 390] width 18 height 18
radio input "true"
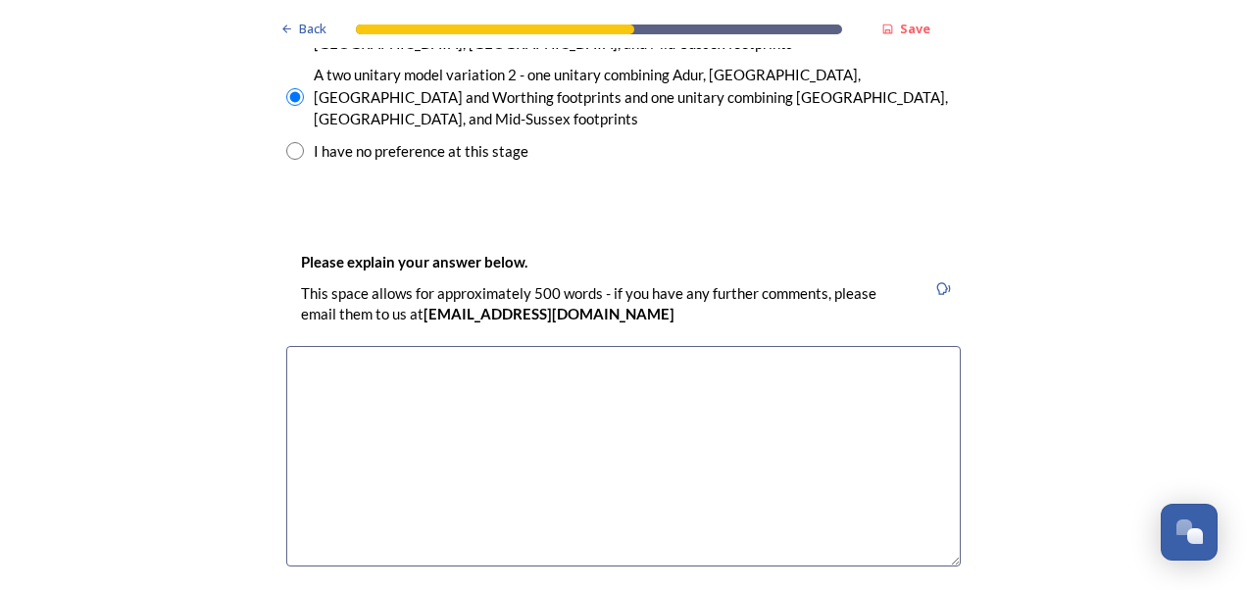
scroll to position [3039, 0]
click at [295, 345] on textarea at bounding box center [623, 455] width 674 height 221
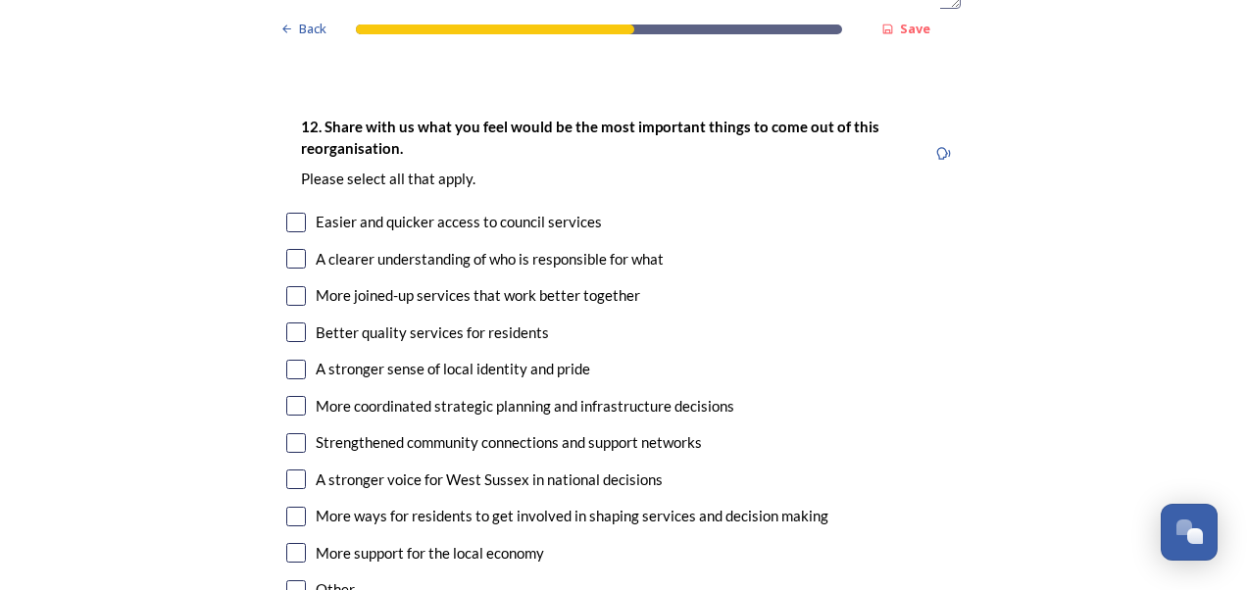
scroll to position [3627, 0]
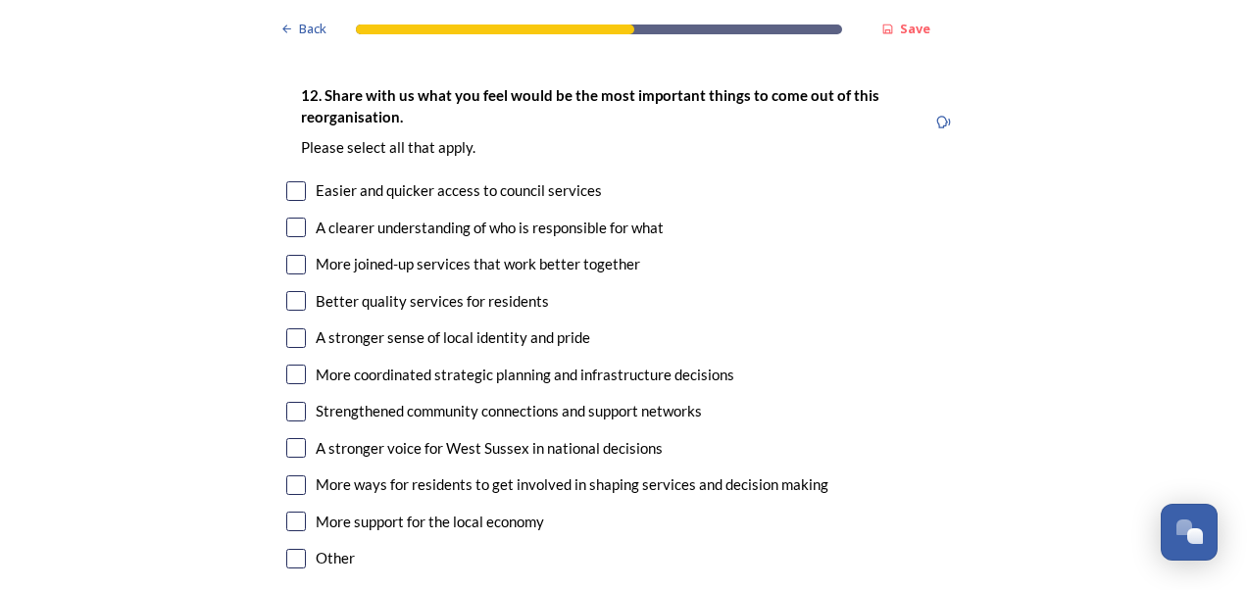
type textarea "Personal choice - similar areas"
click at [292, 255] on input "checkbox" at bounding box center [296, 265] width 20 height 20
checkbox input "true"
click at [296, 291] on input "checkbox" at bounding box center [296, 301] width 20 height 20
checkbox input "true"
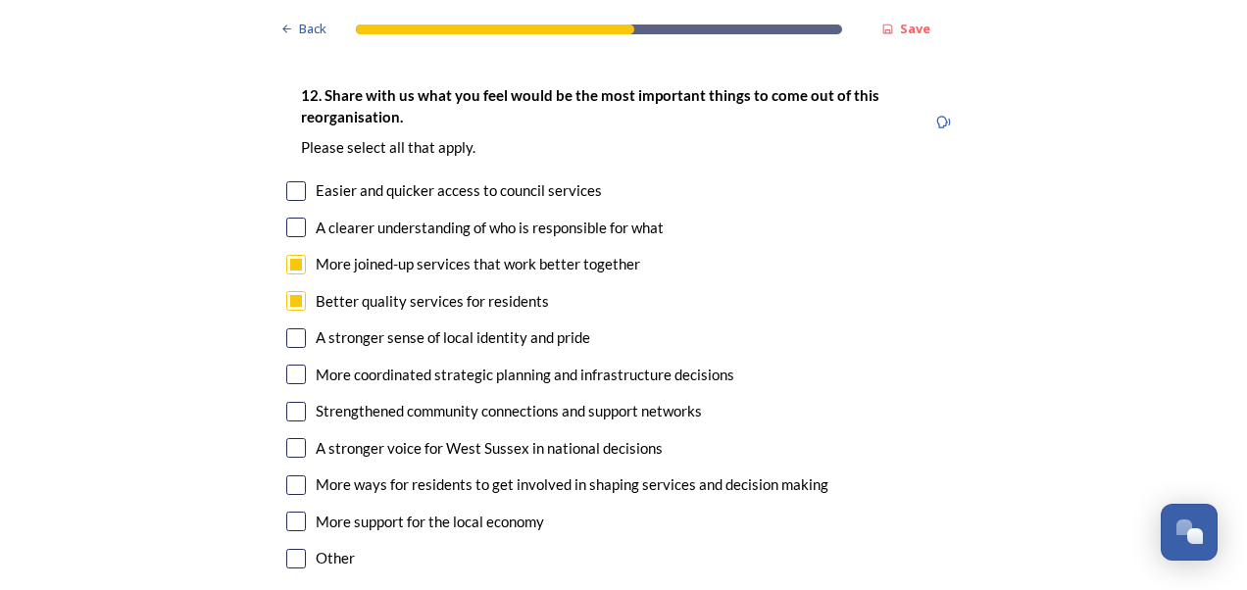
click at [288, 402] on input "checkbox" at bounding box center [296, 412] width 20 height 20
checkbox input "true"
click at [286, 218] on input "checkbox" at bounding box center [296, 228] width 20 height 20
checkbox input "true"
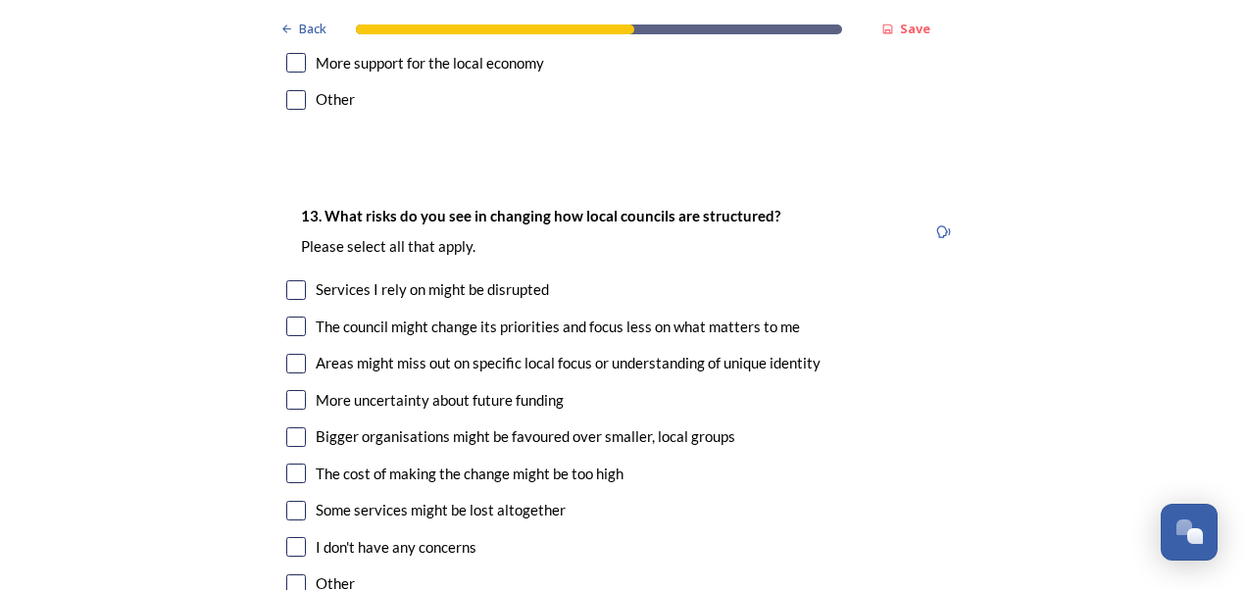
scroll to position [4117, 0]
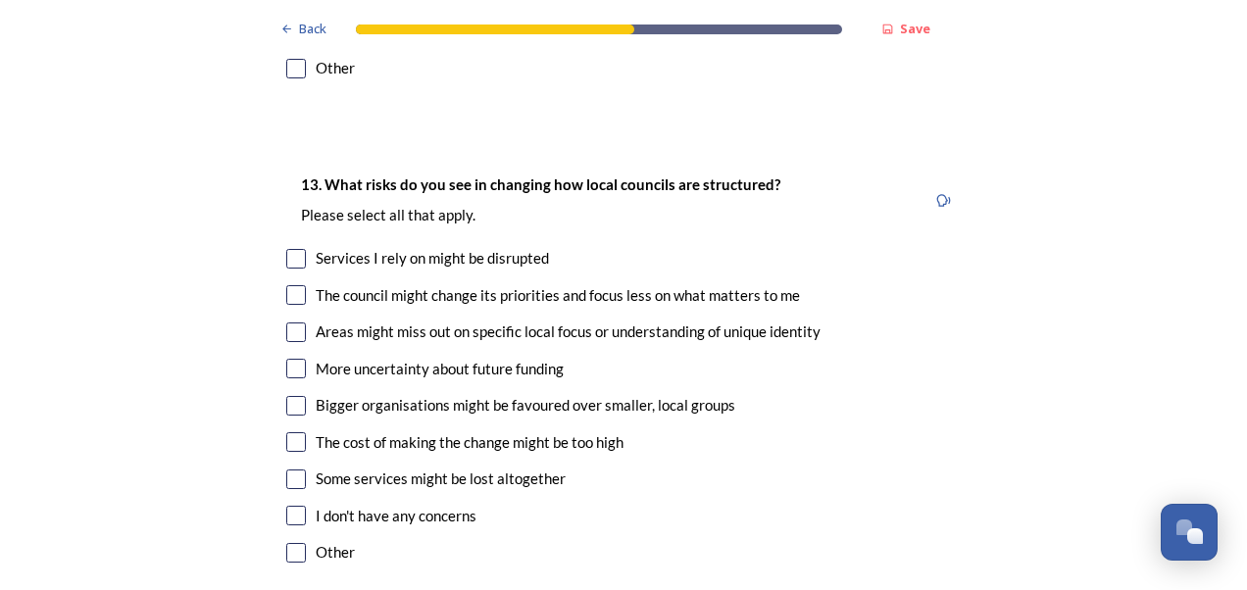
click at [286, 323] on input "checkbox" at bounding box center [296, 333] width 20 height 20
checkbox input "true"
click at [297, 359] on input "checkbox" at bounding box center [296, 369] width 20 height 20
checkbox input "true"
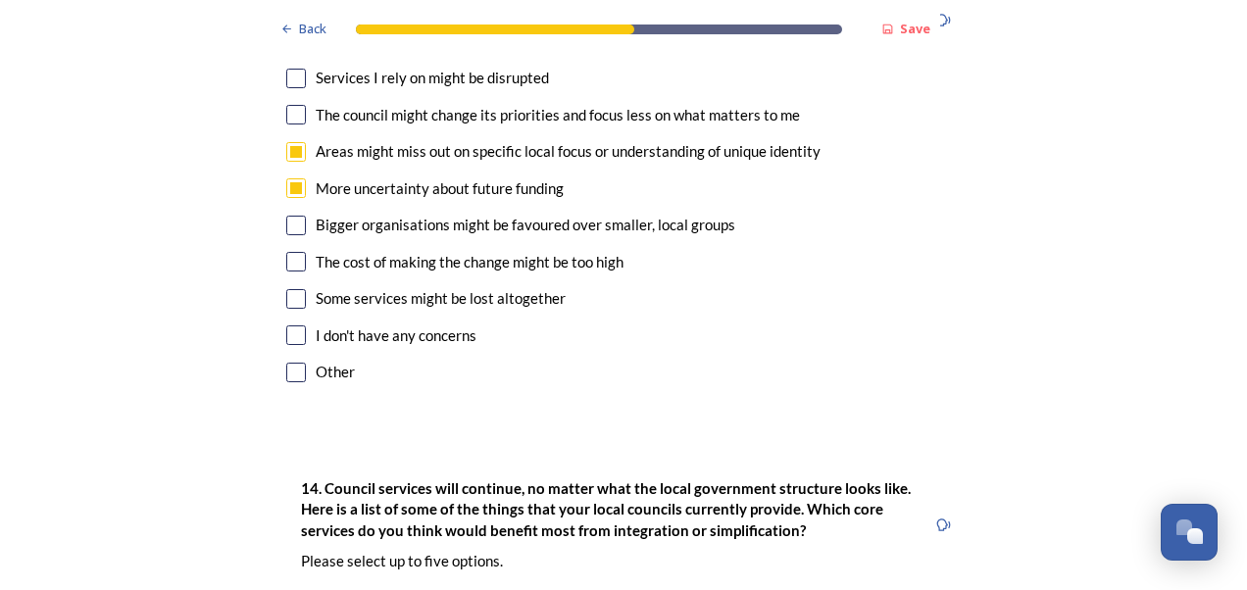
scroll to position [4313, 0]
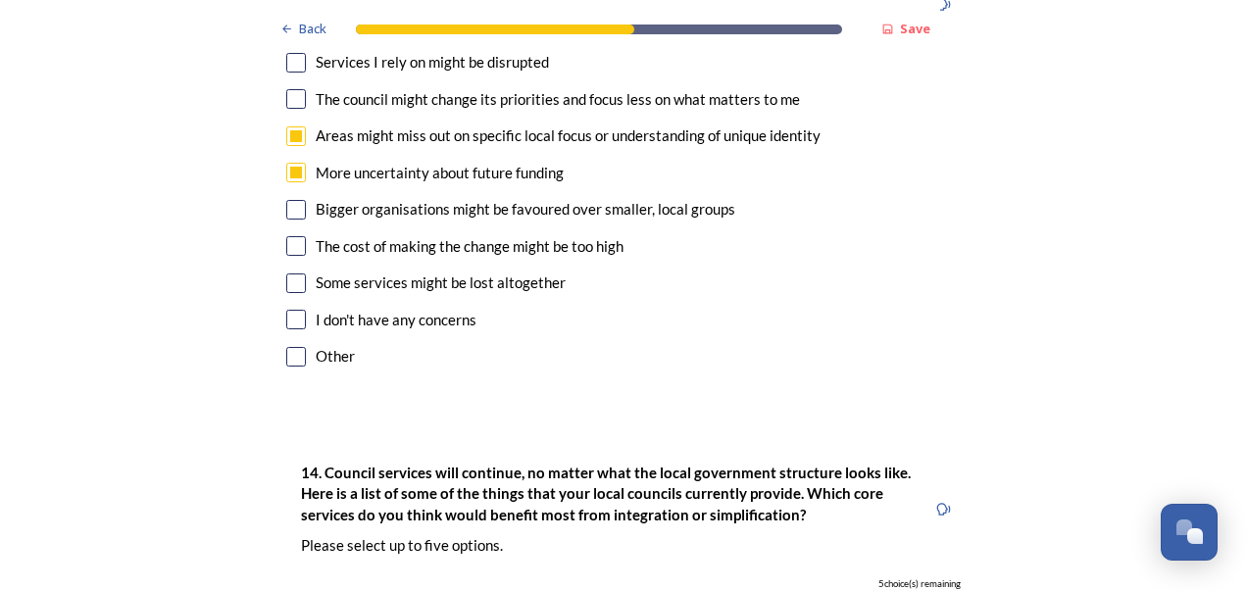
click at [286, 274] on input "checkbox" at bounding box center [296, 284] width 20 height 20
checkbox input "true"
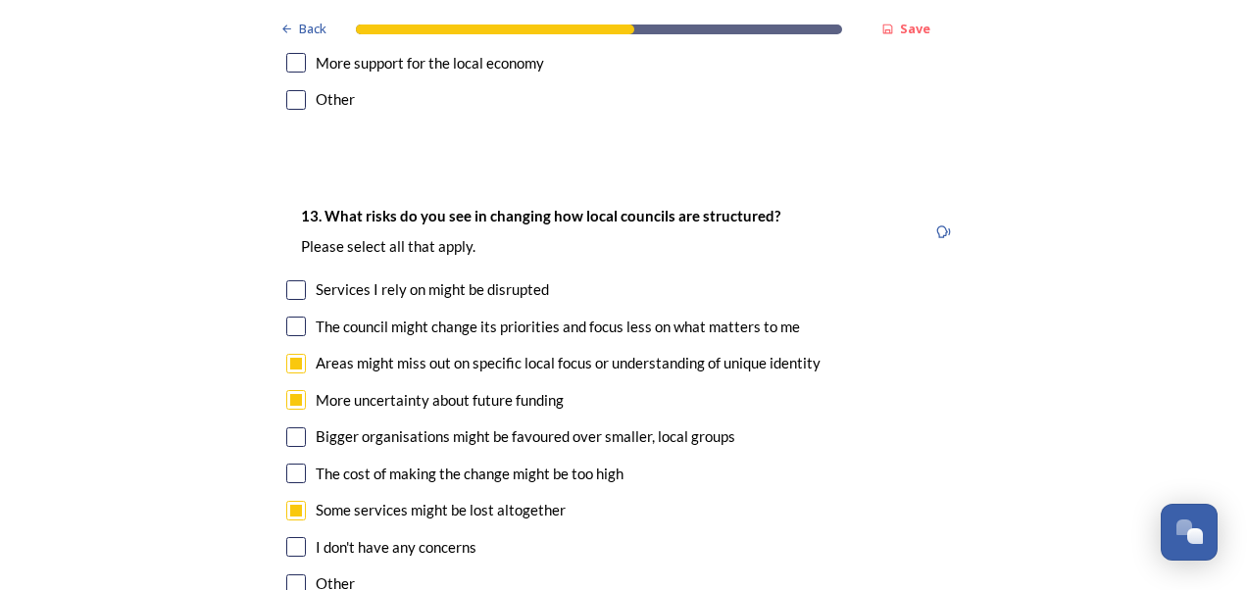
scroll to position [4117, 0]
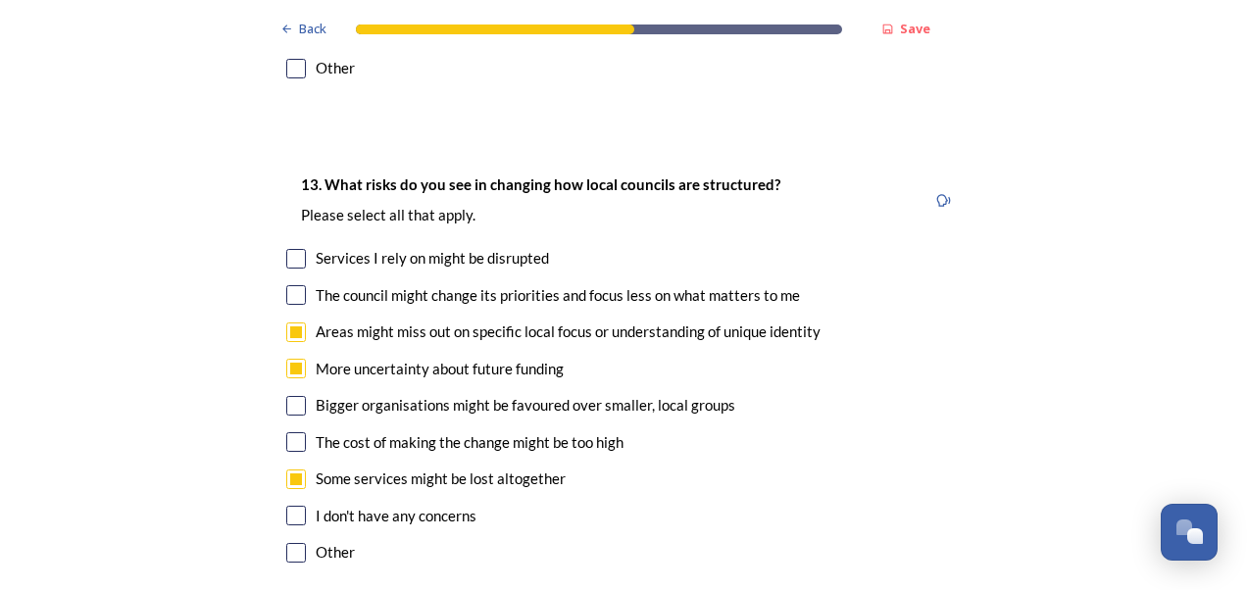
click at [287, 285] on input "checkbox" at bounding box center [296, 295] width 20 height 20
checkbox input "true"
click at [288, 432] on input "checkbox" at bounding box center [296, 442] width 20 height 20
checkbox input "true"
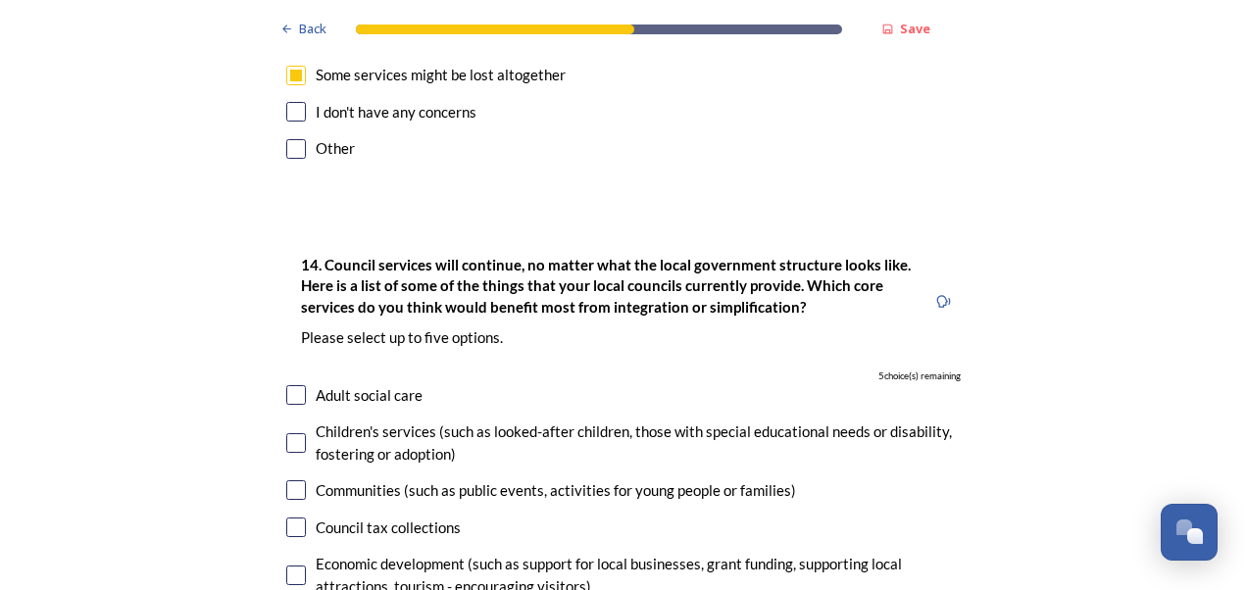
scroll to position [4607, 0]
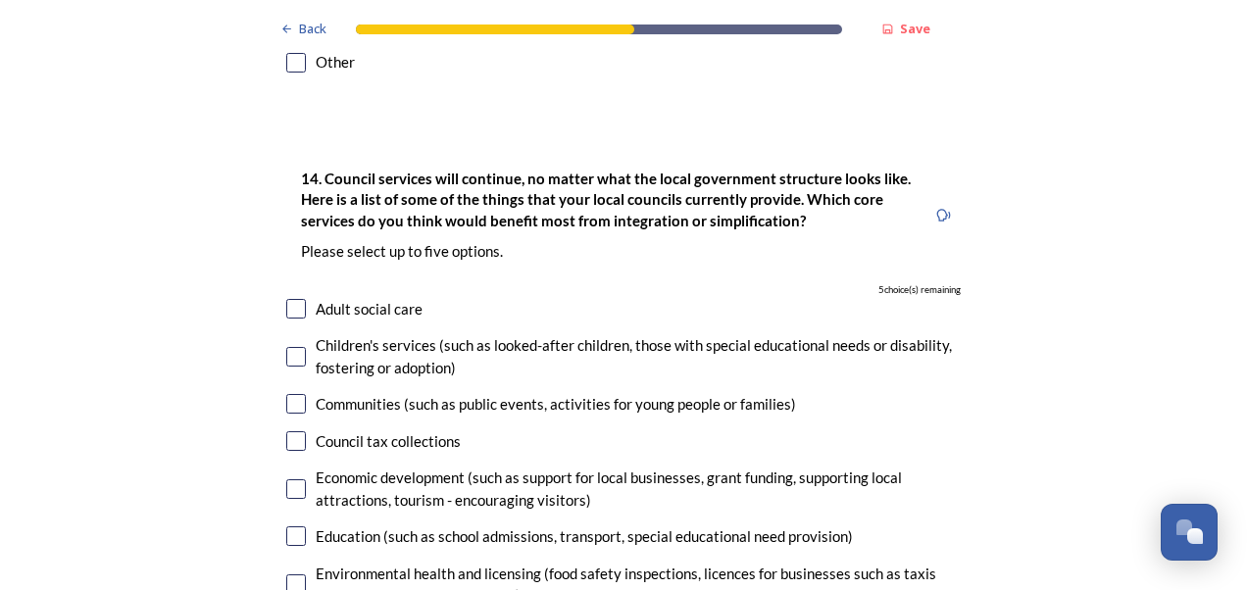
click at [286, 299] on input "checkbox" at bounding box center [296, 309] width 20 height 20
click at [296, 299] on input "checkbox" at bounding box center [296, 309] width 20 height 20
checkbox input "false"
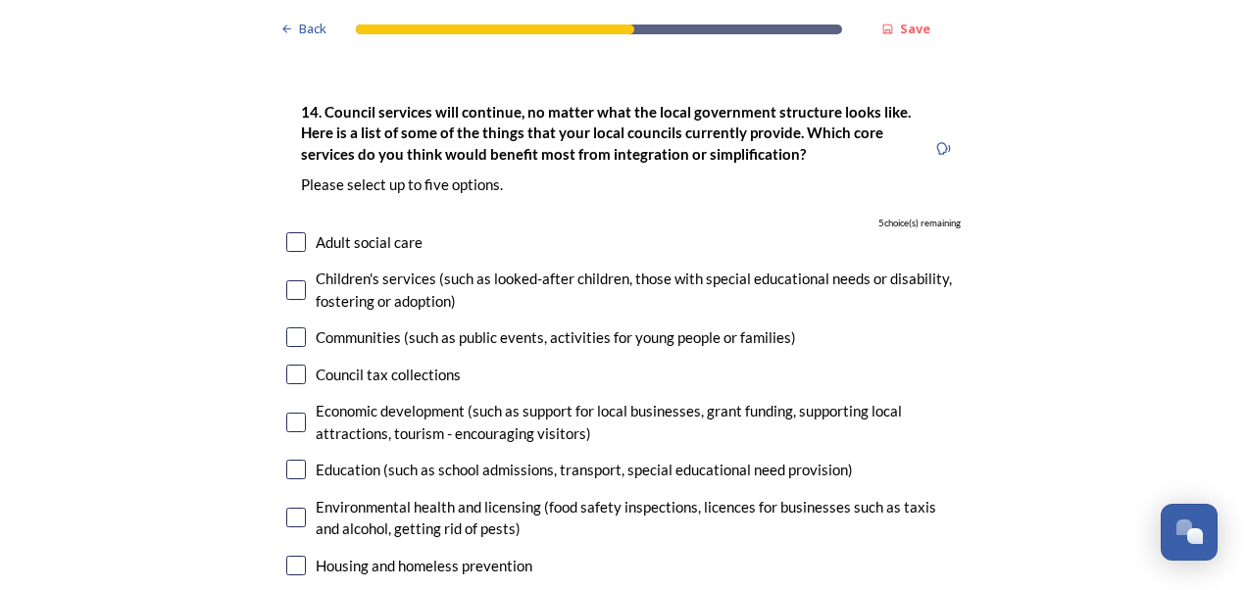
scroll to position [4705, 0]
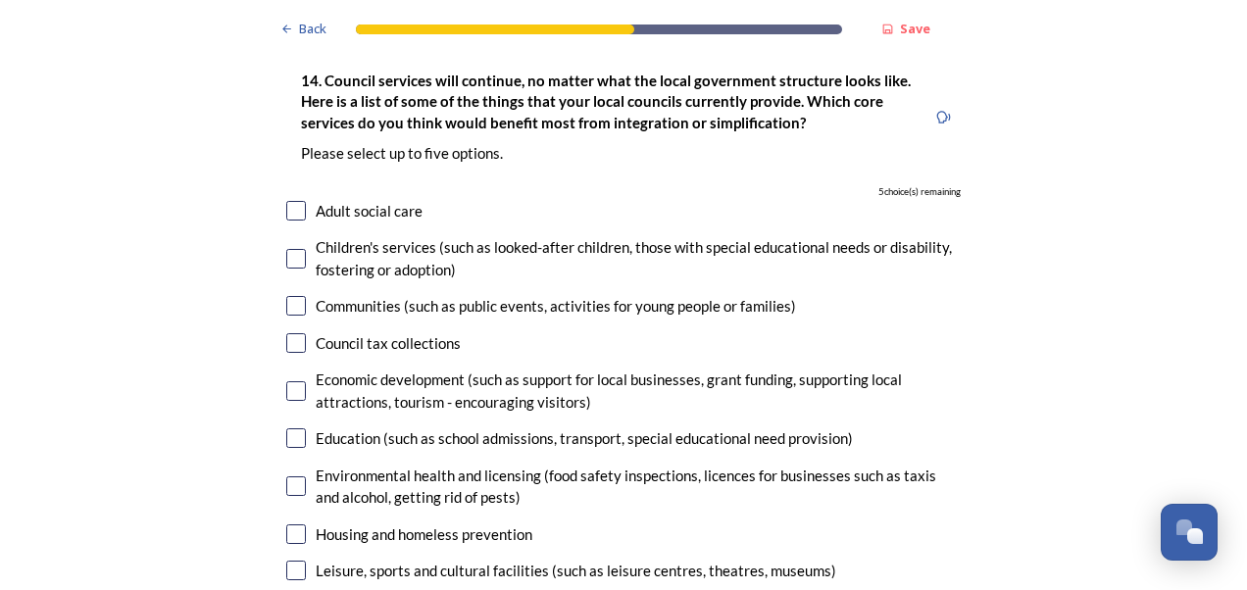
click at [292, 249] on input "checkbox" at bounding box center [296, 259] width 20 height 20
checkbox input "true"
click at [289, 296] on input "checkbox" at bounding box center [296, 306] width 20 height 20
checkbox input "true"
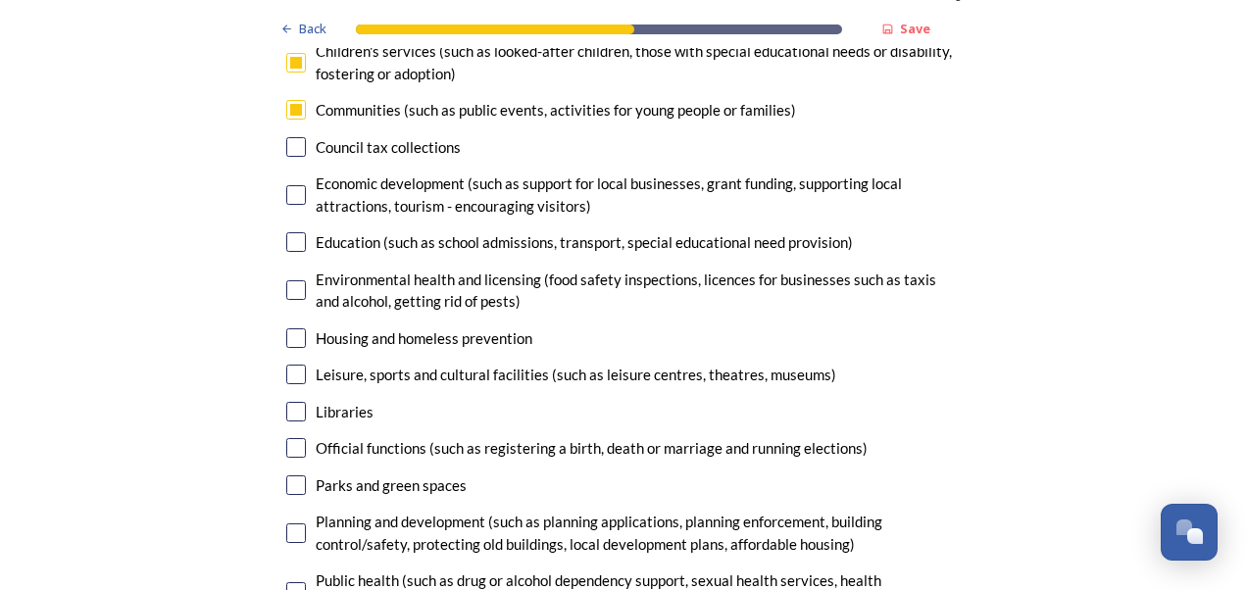
scroll to position [5000, 0]
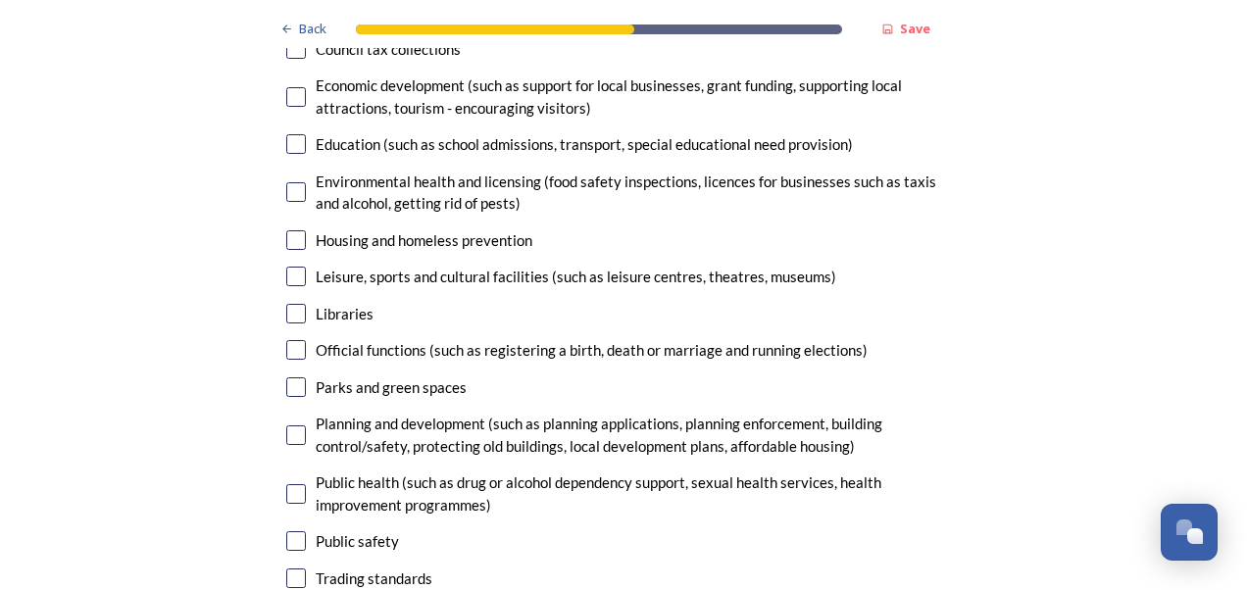
click at [292, 340] on input "checkbox" at bounding box center [296, 350] width 20 height 20
checkbox input "true"
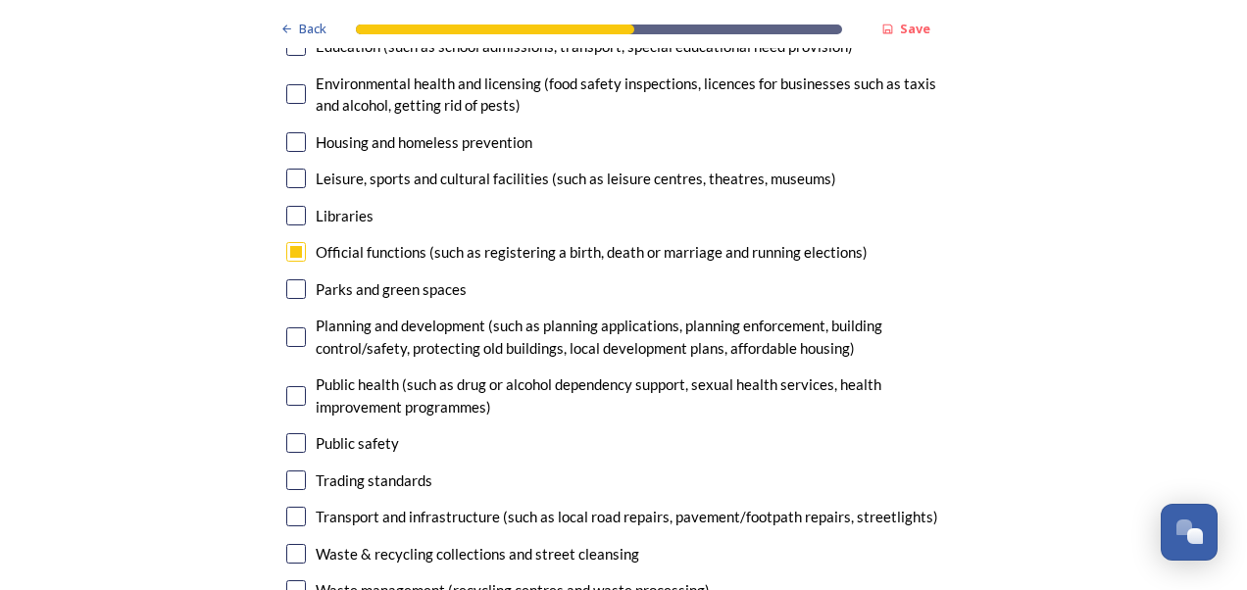
click at [290, 507] on input "checkbox" at bounding box center [296, 517] width 20 height 20
checkbox input "true"
click at [290, 544] on input "checkbox" at bounding box center [296, 554] width 20 height 20
checkbox input "true"
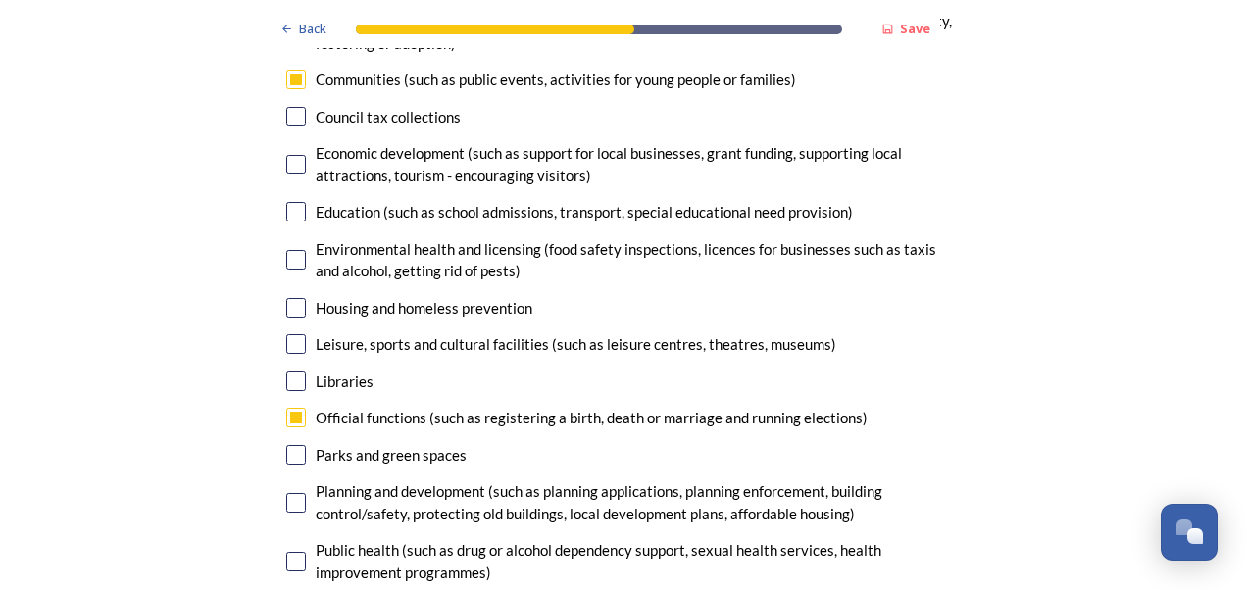
scroll to position [4902, 0]
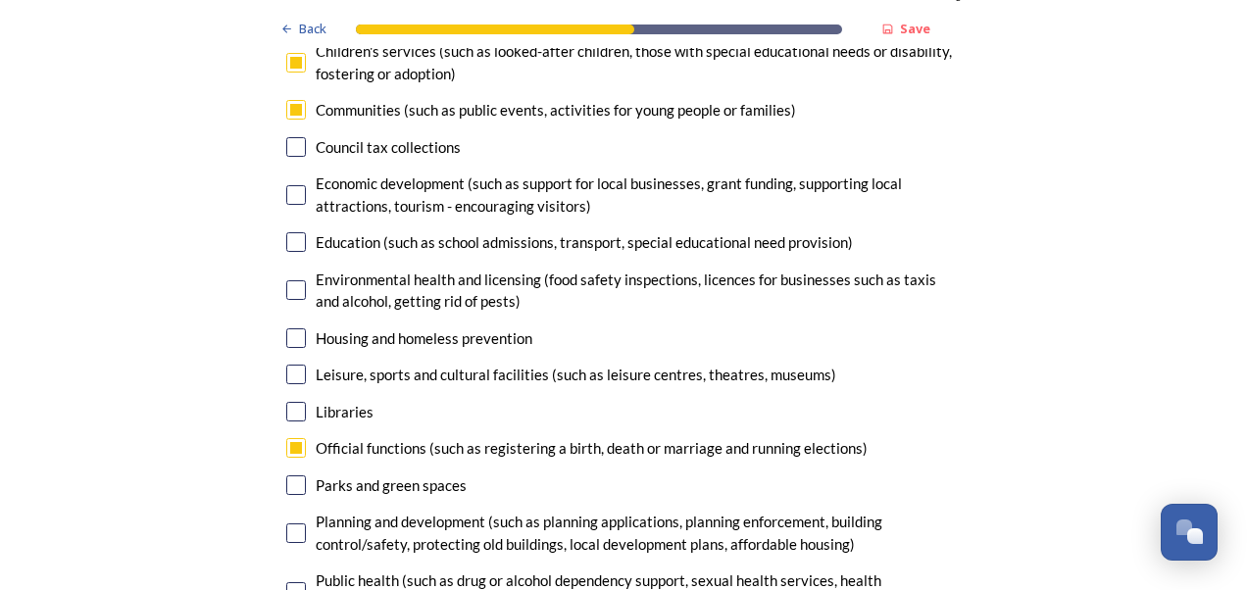
click at [286, 280] on input "checkbox" at bounding box center [296, 290] width 20 height 20
checkbox input "false"
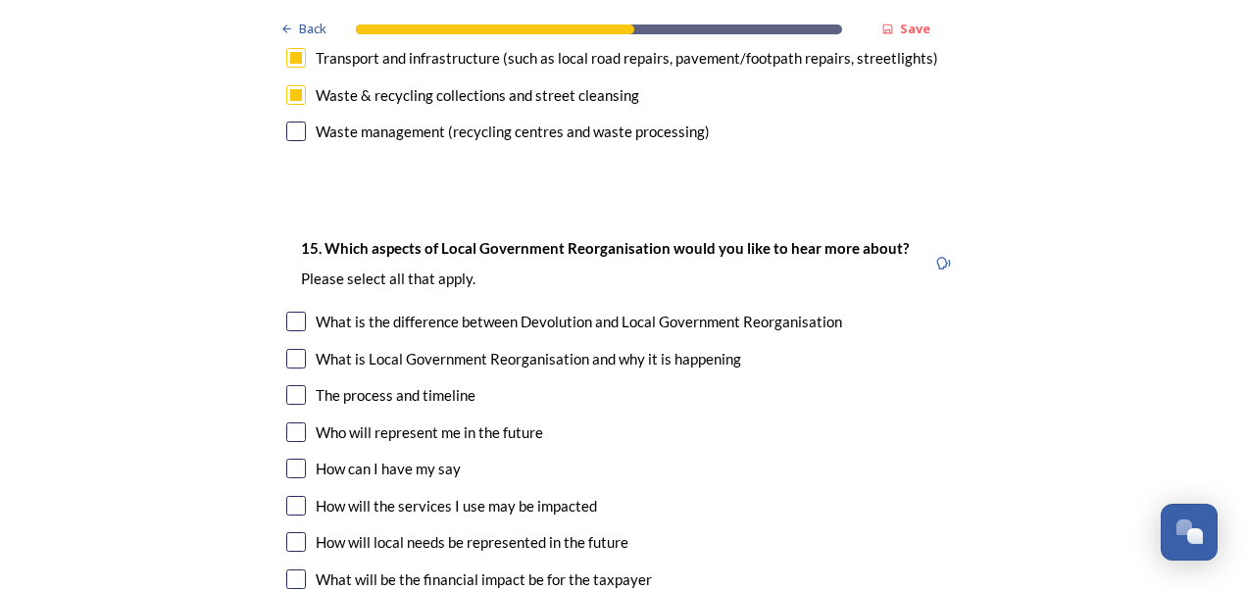
scroll to position [5588, 0]
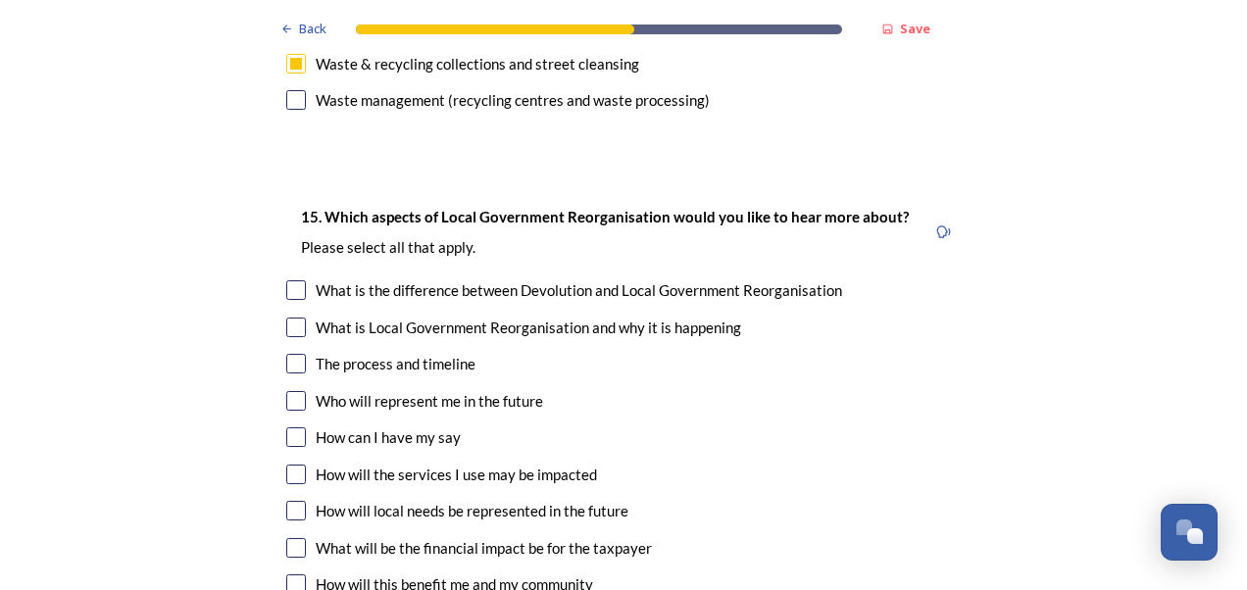
click at [286, 354] on input "checkbox" at bounding box center [296, 364] width 20 height 20
checkbox input "true"
click at [292, 317] on div "What is Local Government Reorganisation and why it is happening" at bounding box center [623, 328] width 674 height 23
checkbox input "true"
click at [286, 391] on input "checkbox" at bounding box center [296, 401] width 20 height 20
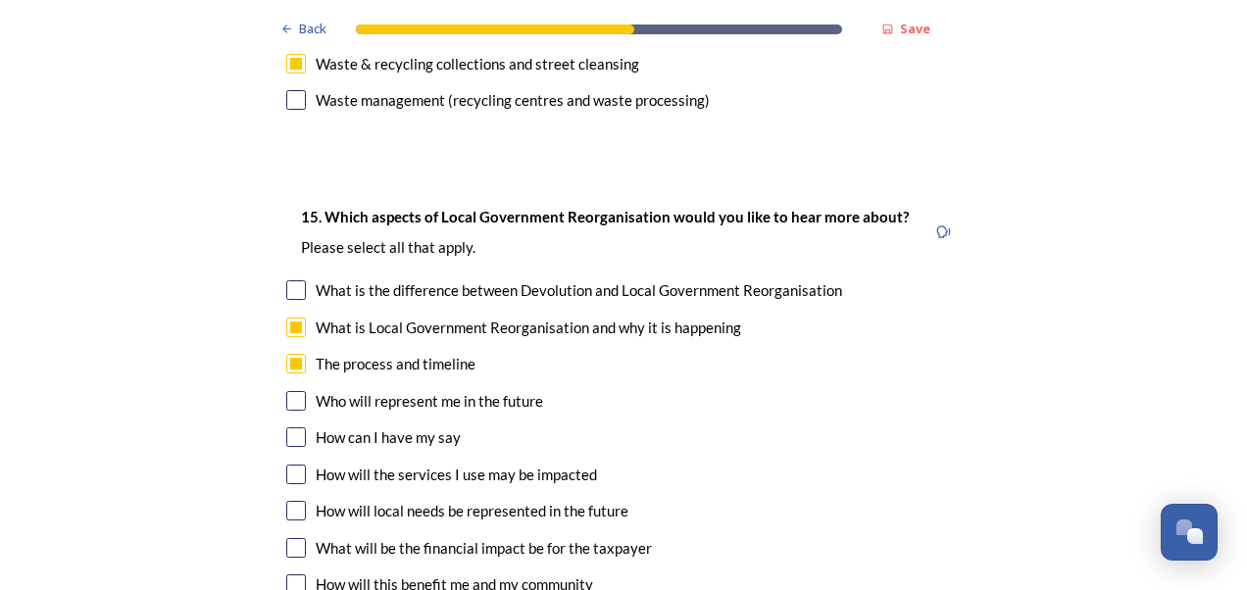
checkbox input "true"
click at [290, 465] on input "checkbox" at bounding box center [296, 475] width 20 height 20
checkbox input "true"
click at [288, 501] on input "checkbox" at bounding box center [296, 511] width 20 height 20
checkbox input "true"
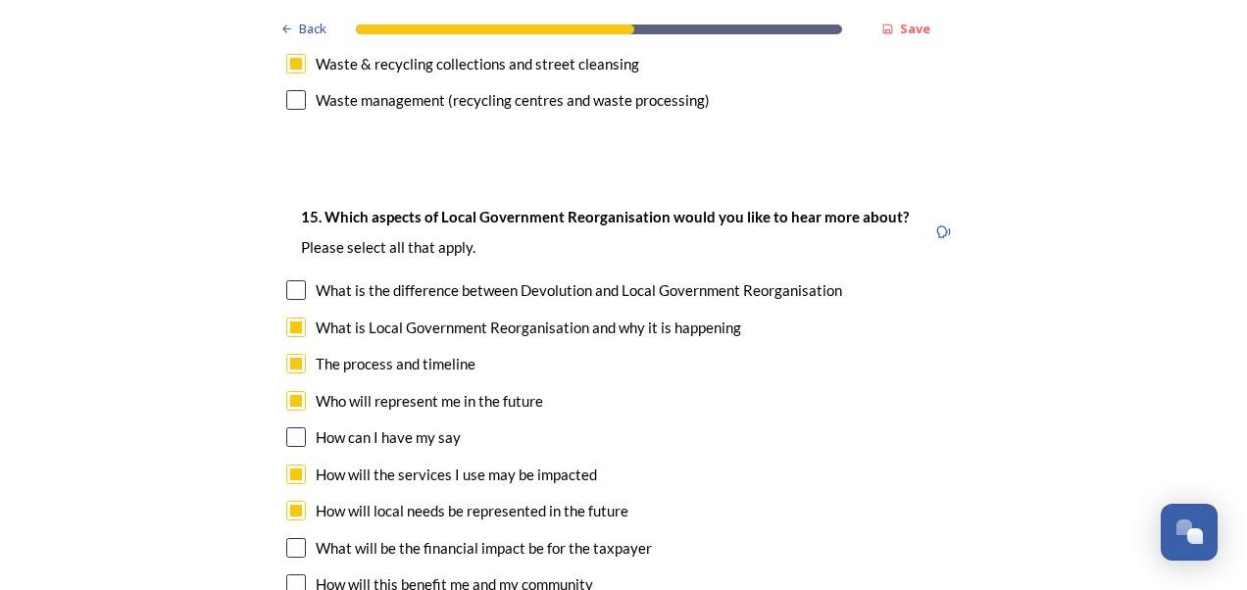
click at [295, 574] on input "checkbox" at bounding box center [296, 584] width 20 height 20
checkbox input "true"
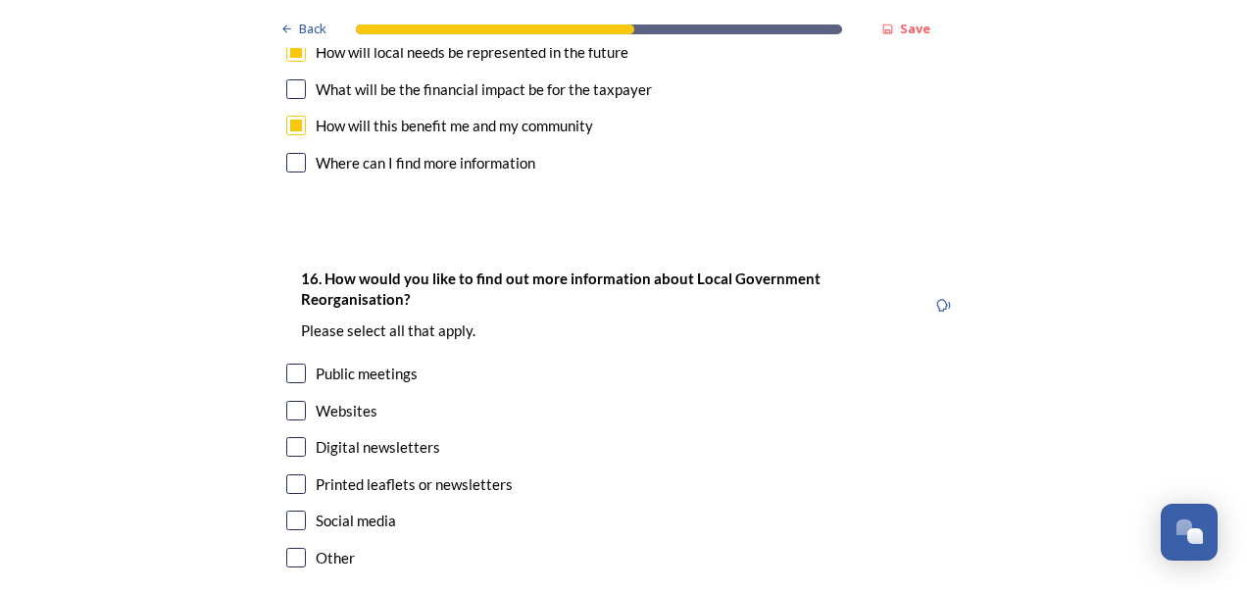
scroll to position [6078, 0]
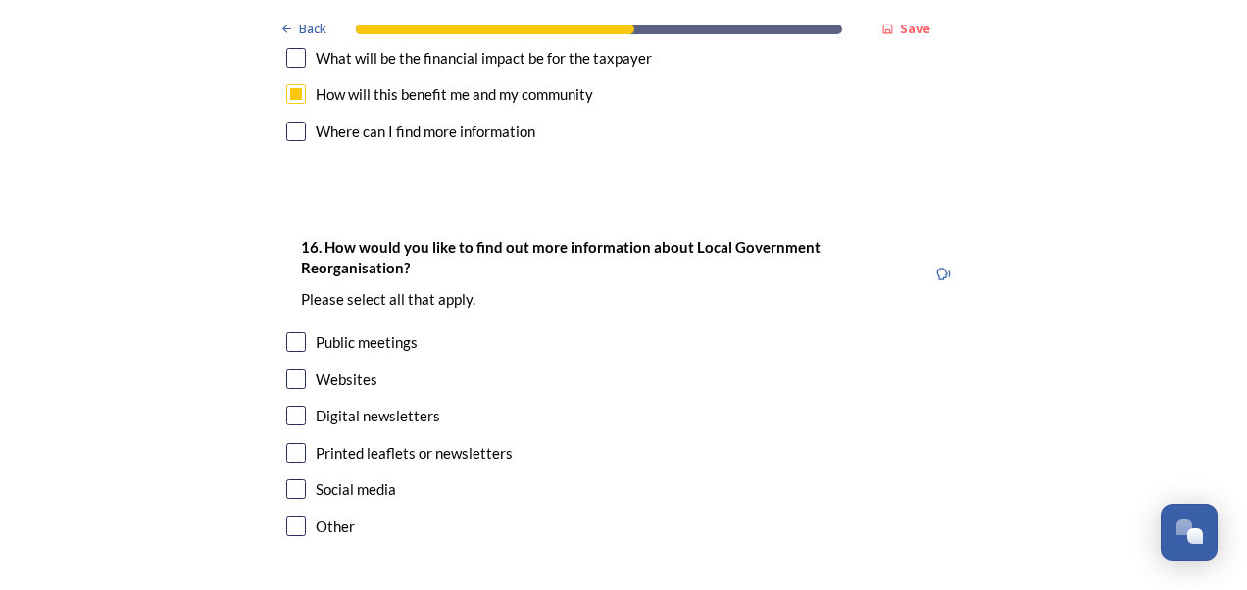
click at [288, 443] on input "checkbox" at bounding box center [296, 453] width 20 height 20
checkbox input "true"
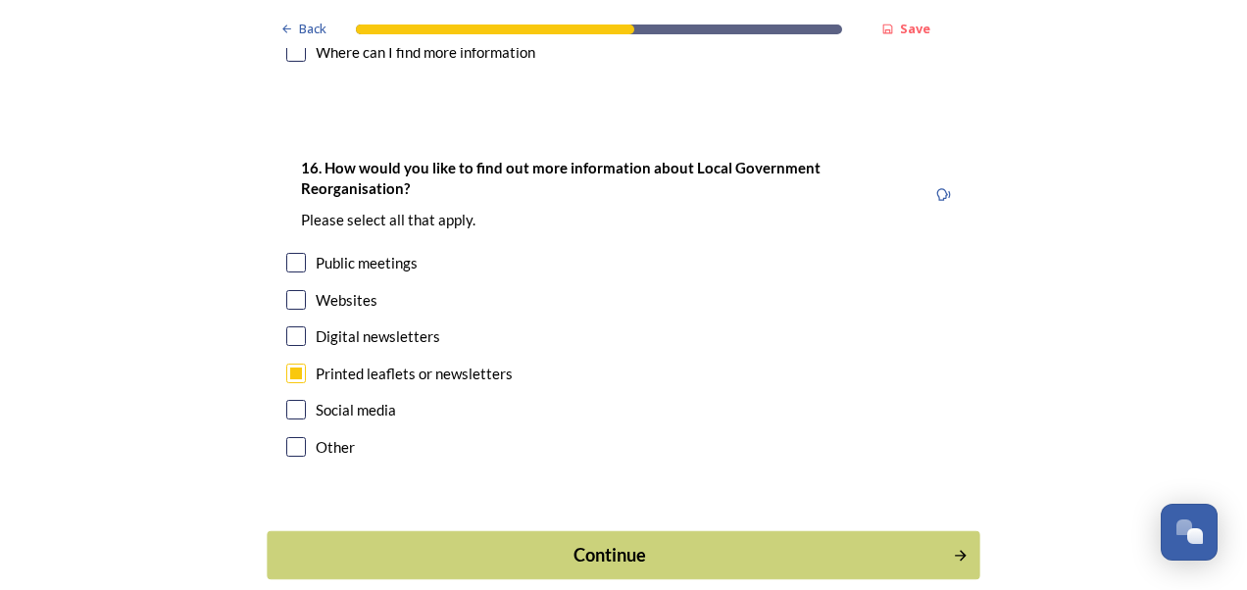
click at [598, 542] on div "Continue" at bounding box center [610, 555] width 664 height 26
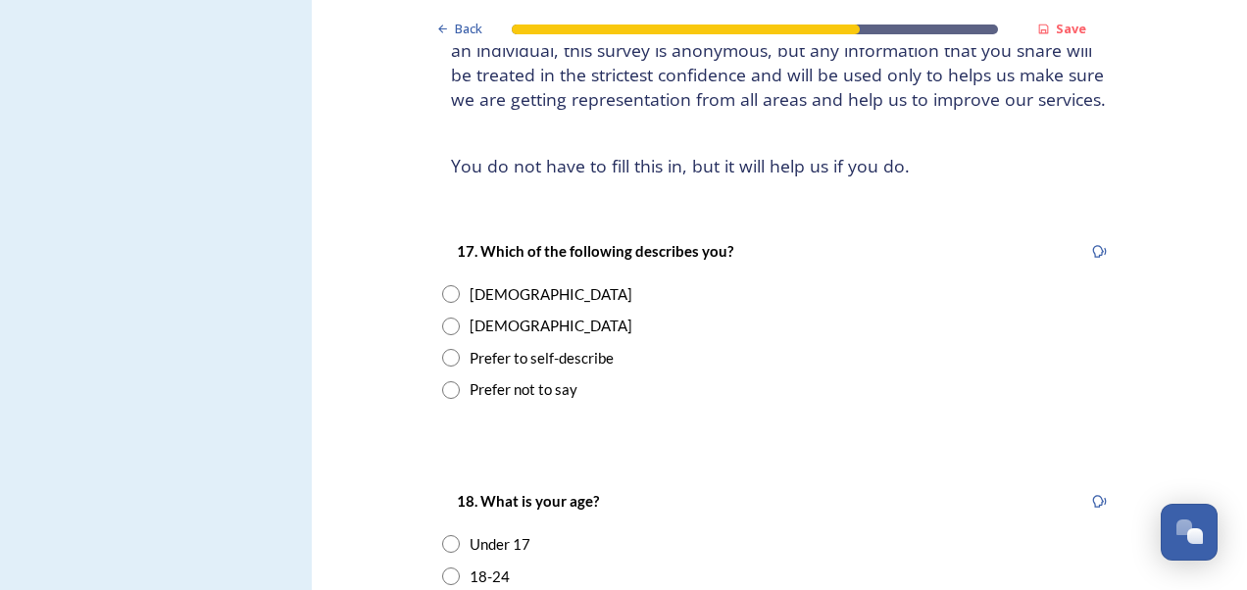
scroll to position [196, 0]
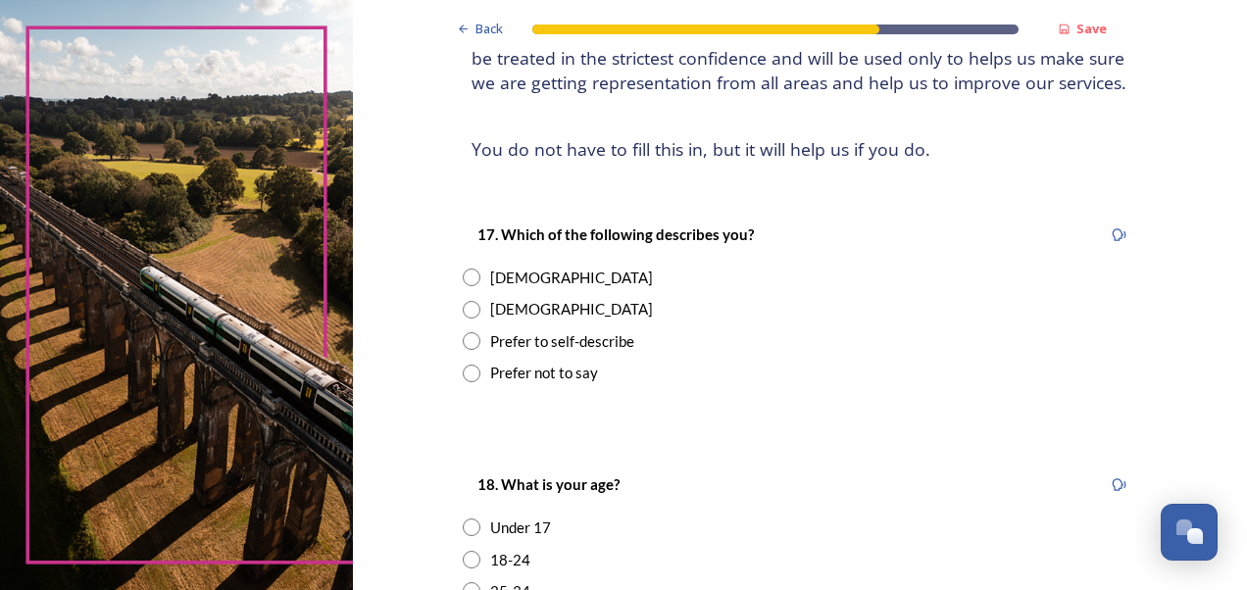
click at [466, 274] on input "radio" at bounding box center [472, 278] width 18 height 18
radio input "true"
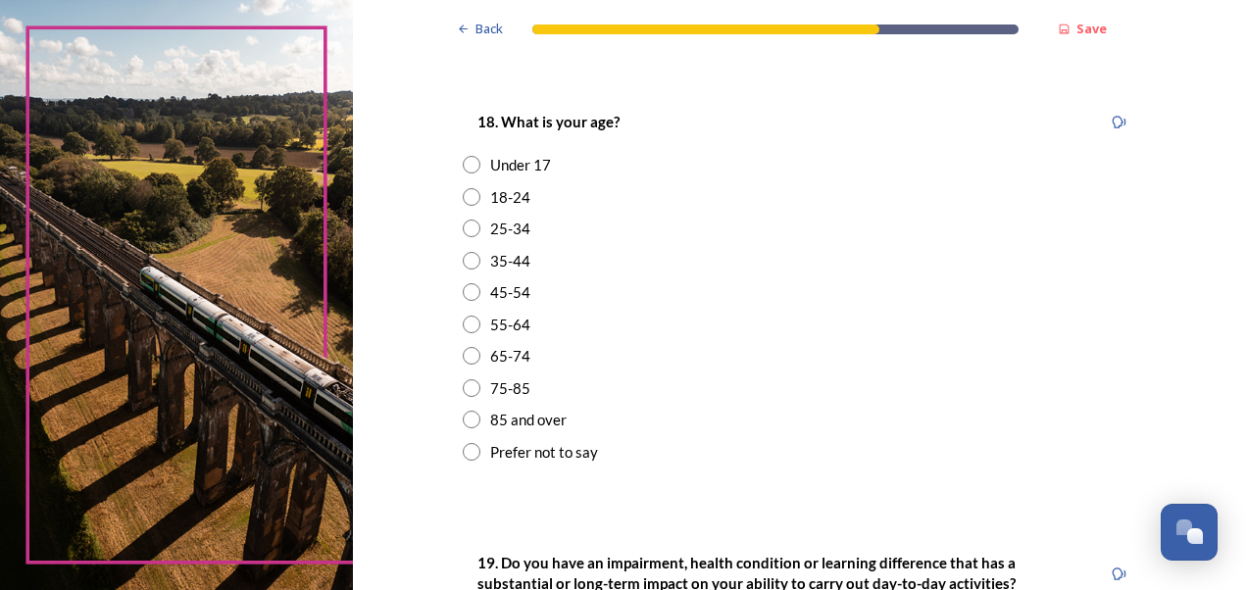
scroll to position [588, 0]
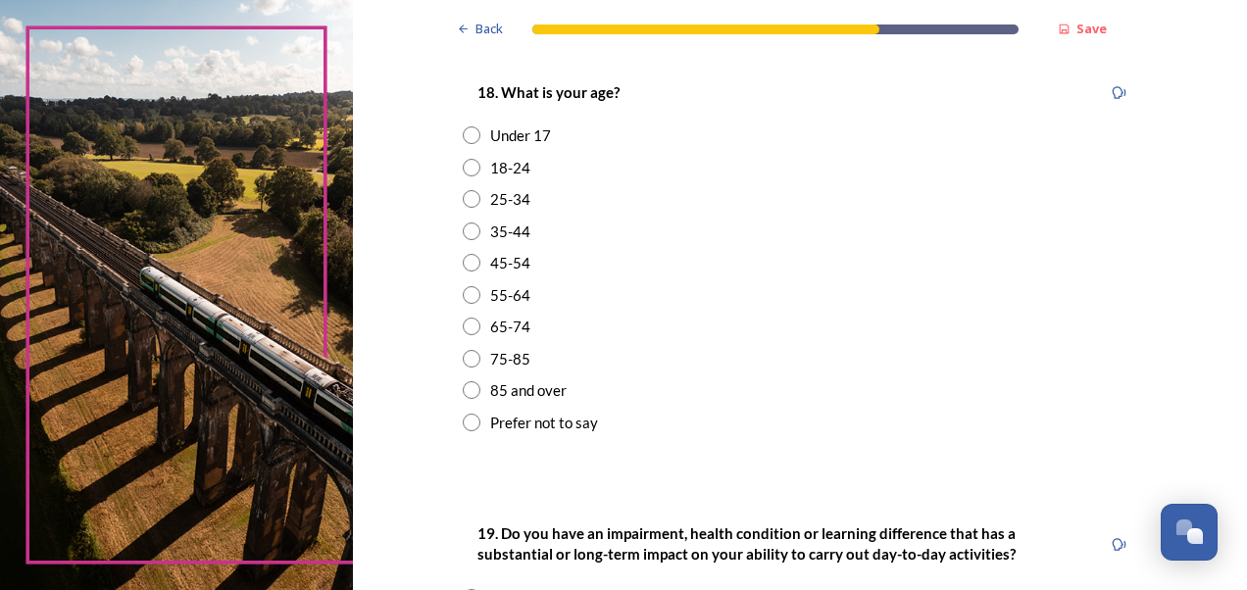
click at [463, 263] on input "radio" at bounding box center [472, 263] width 18 height 18
radio input "true"
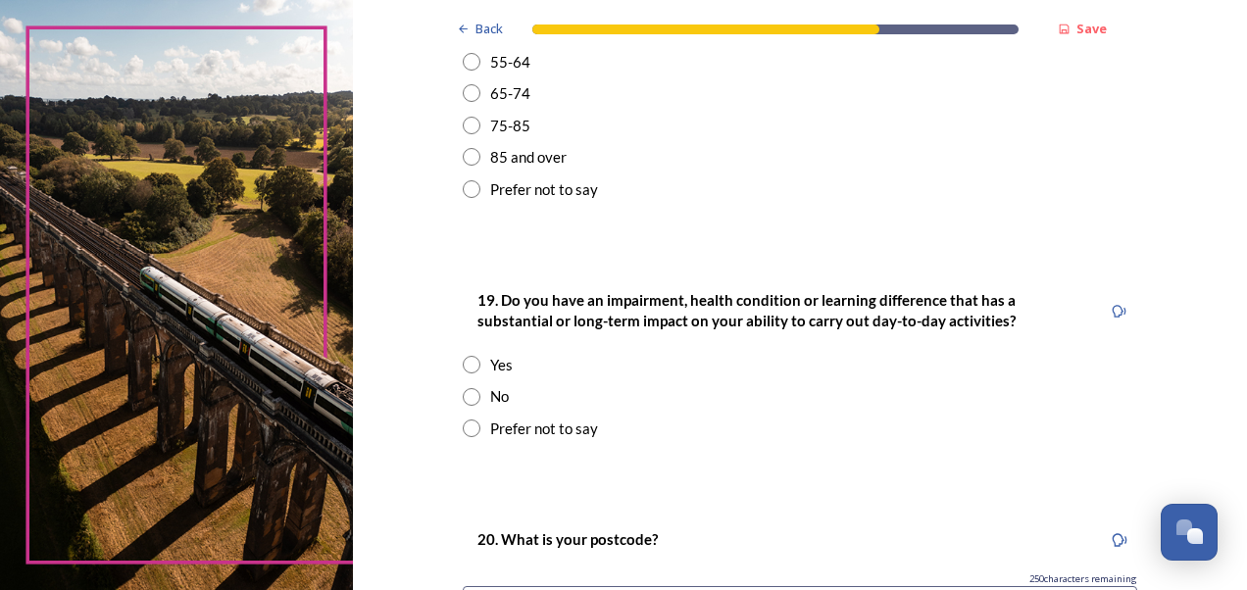
scroll to position [882, 0]
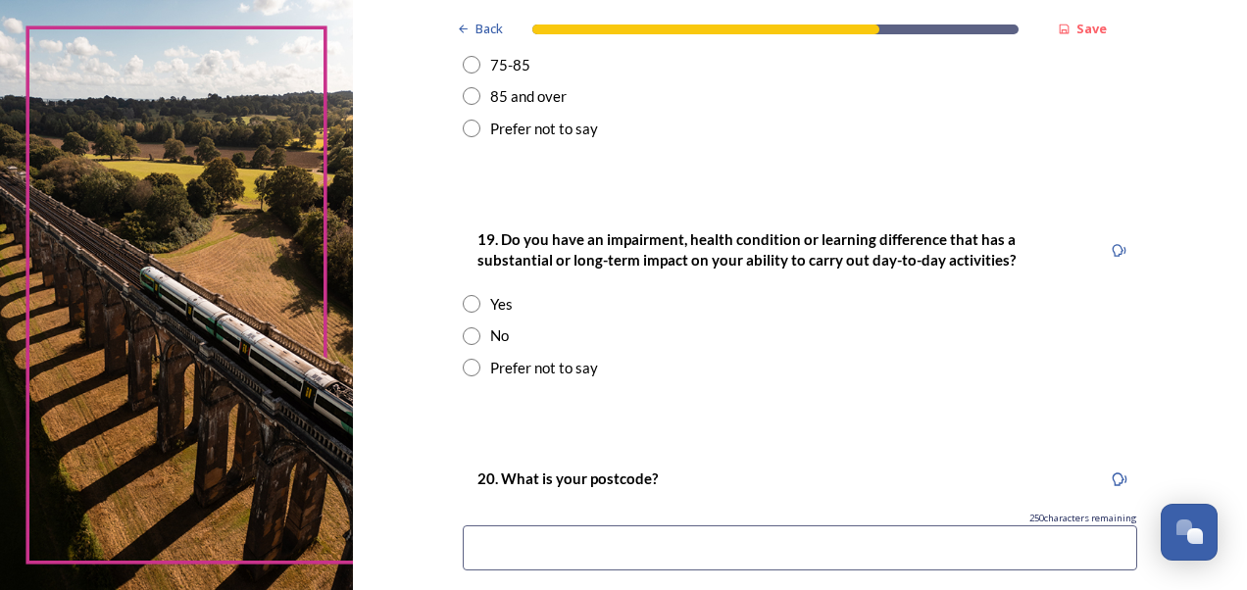
click at [463, 335] on input "radio" at bounding box center [472, 336] width 18 height 18
radio input "true"
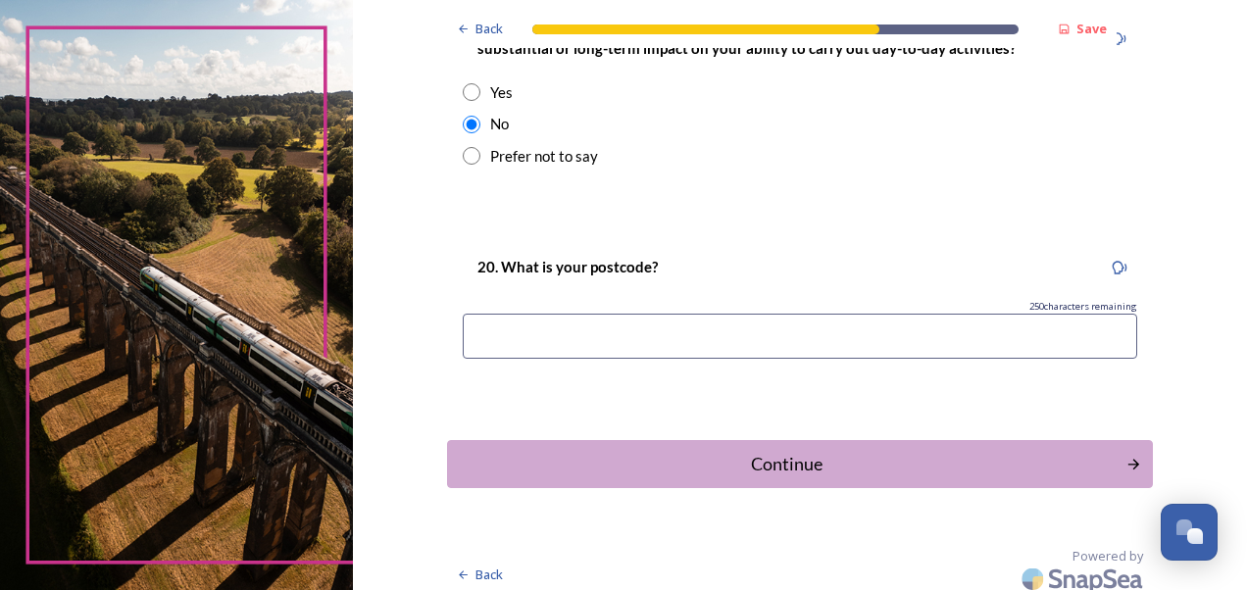
scroll to position [1104, 0]
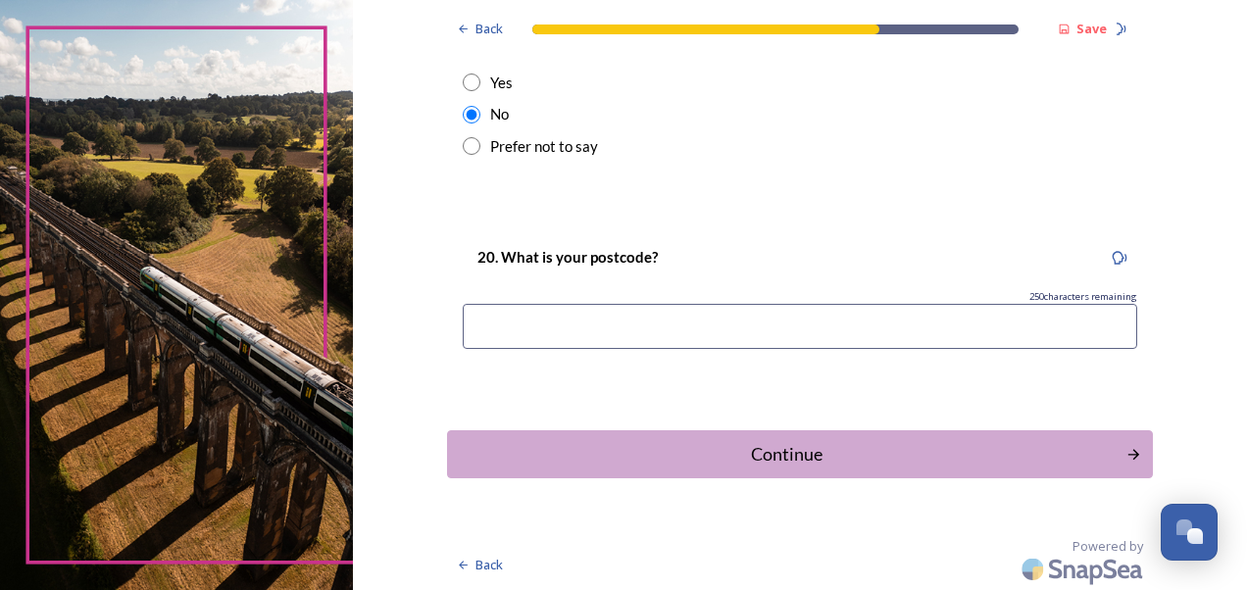
click at [493, 329] on input at bounding box center [800, 326] width 674 height 45
type input "bn13"
click at [772, 457] on div "Continue" at bounding box center [786, 454] width 664 height 26
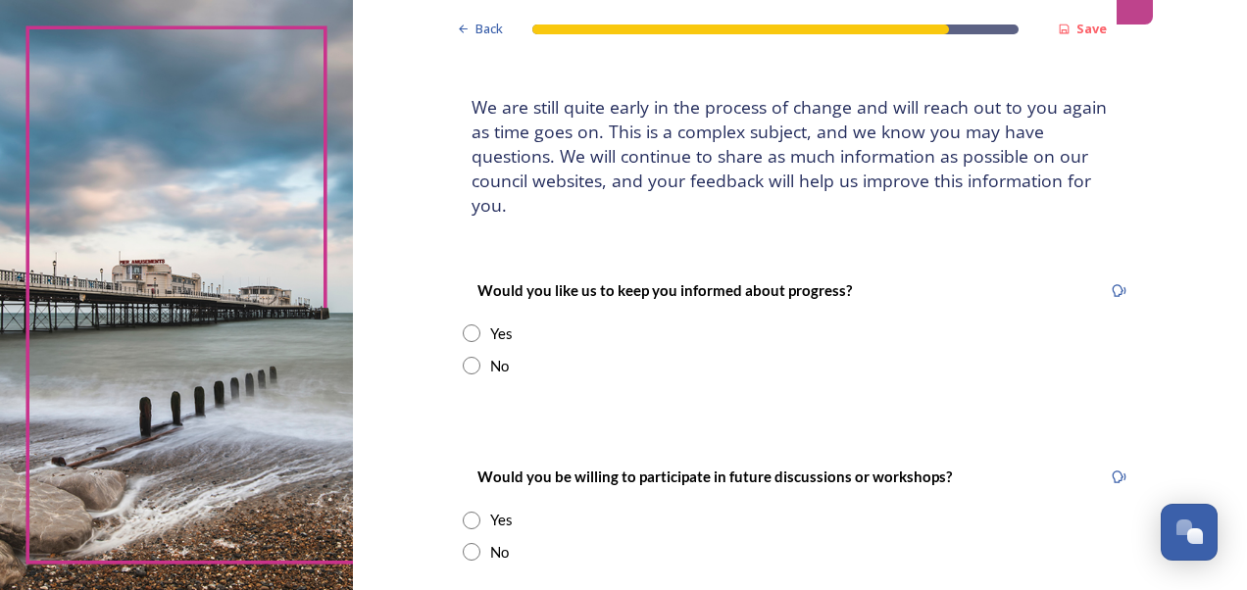
scroll to position [196, 0]
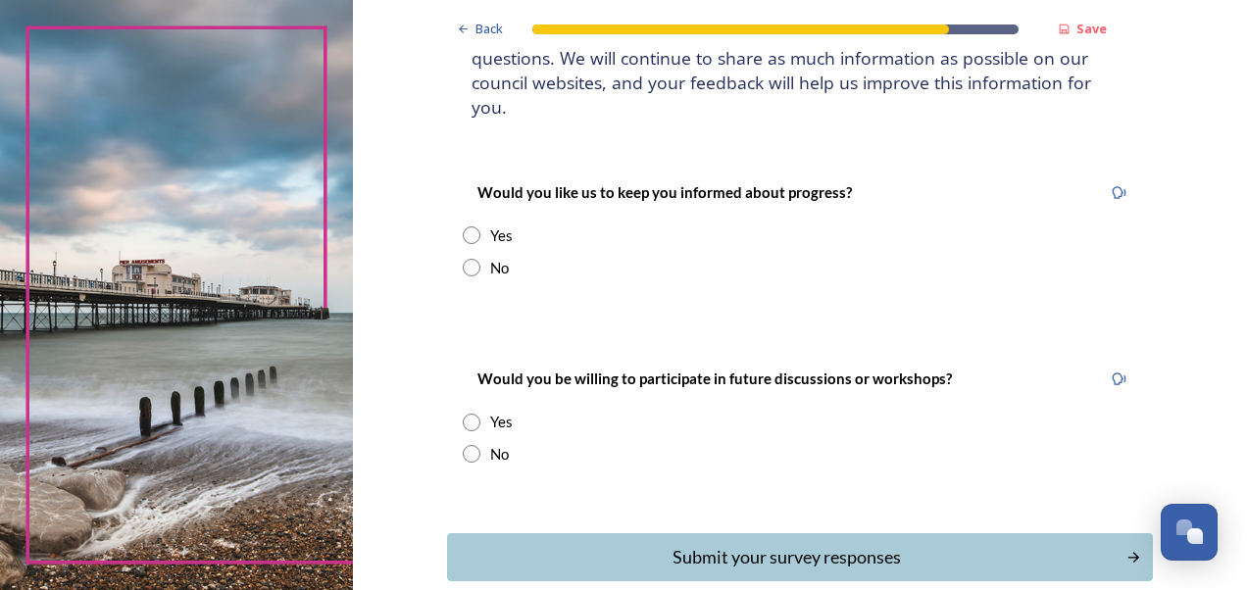
click at [463, 259] on input "radio" at bounding box center [472, 268] width 18 height 18
radio input "true"
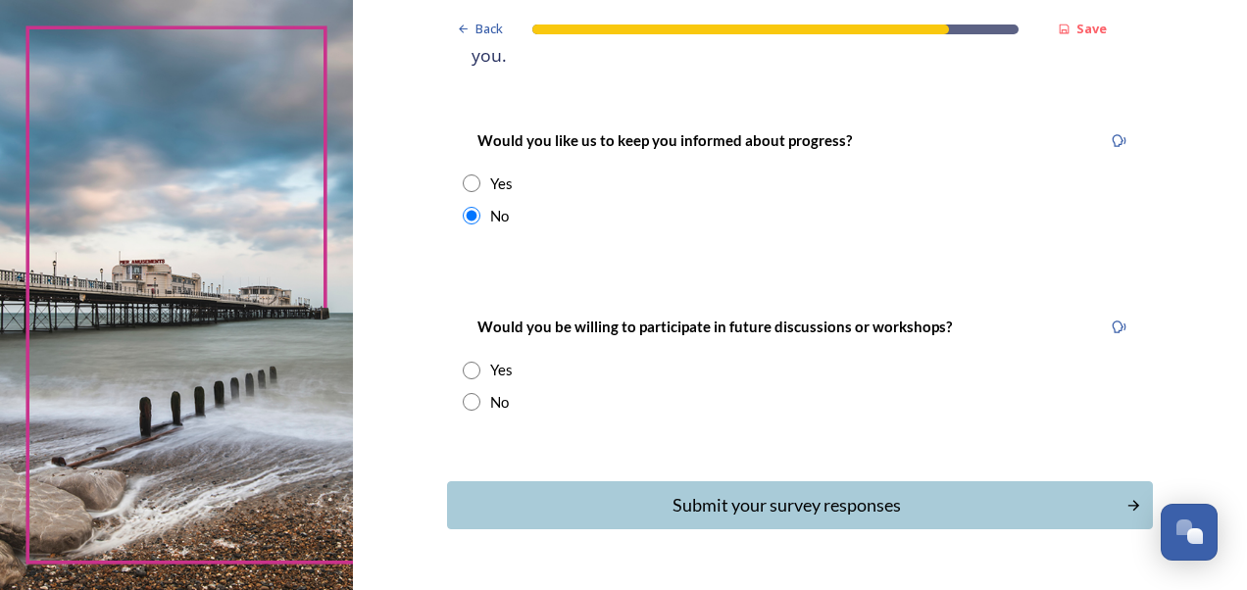
scroll to position [276, 0]
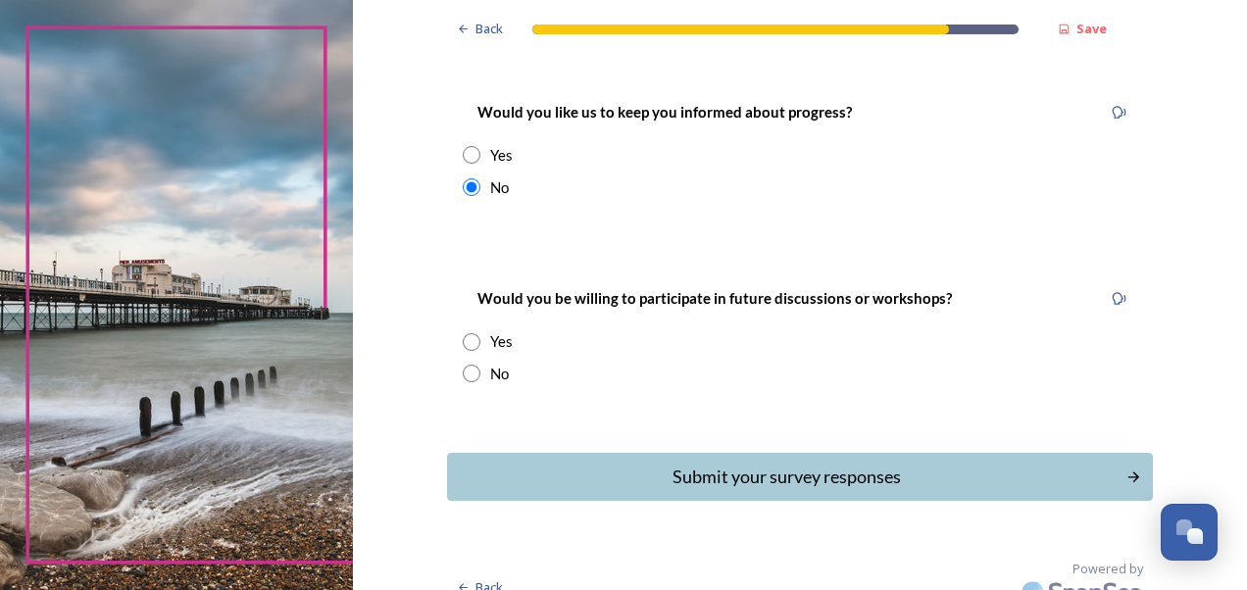
click at [463, 365] on input "radio" at bounding box center [472, 374] width 18 height 18
radio input "true"
click at [752, 464] on div "Submit your survey responses" at bounding box center [786, 477] width 664 height 26
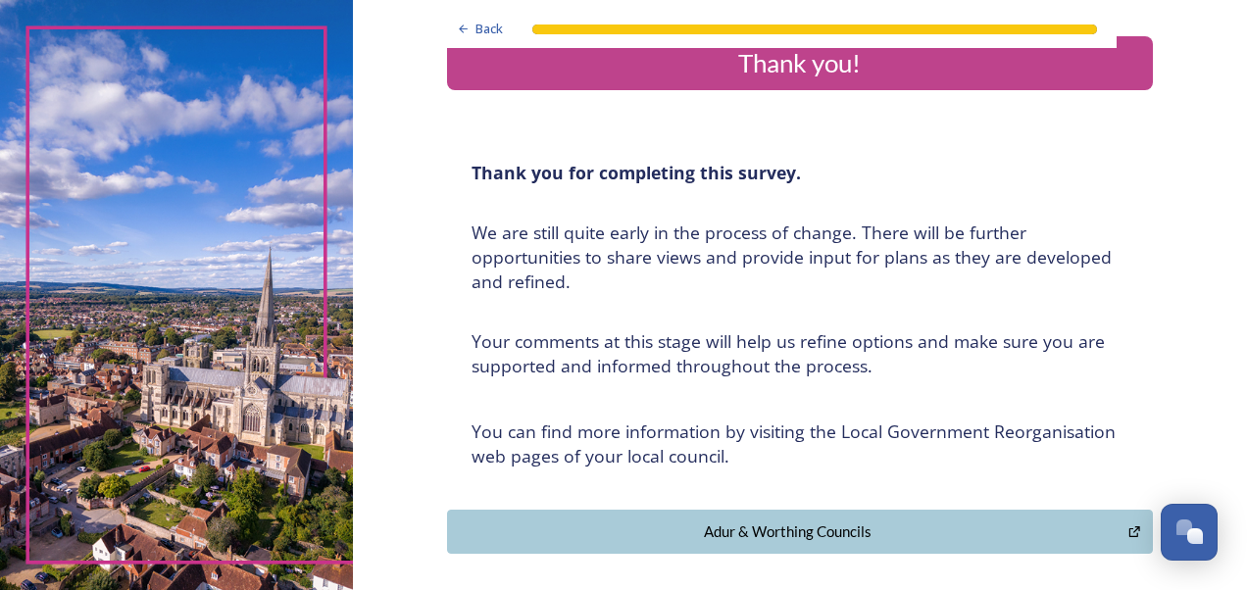
scroll to position [0, 0]
